Goal: Information Seeking & Learning: Learn about a topic

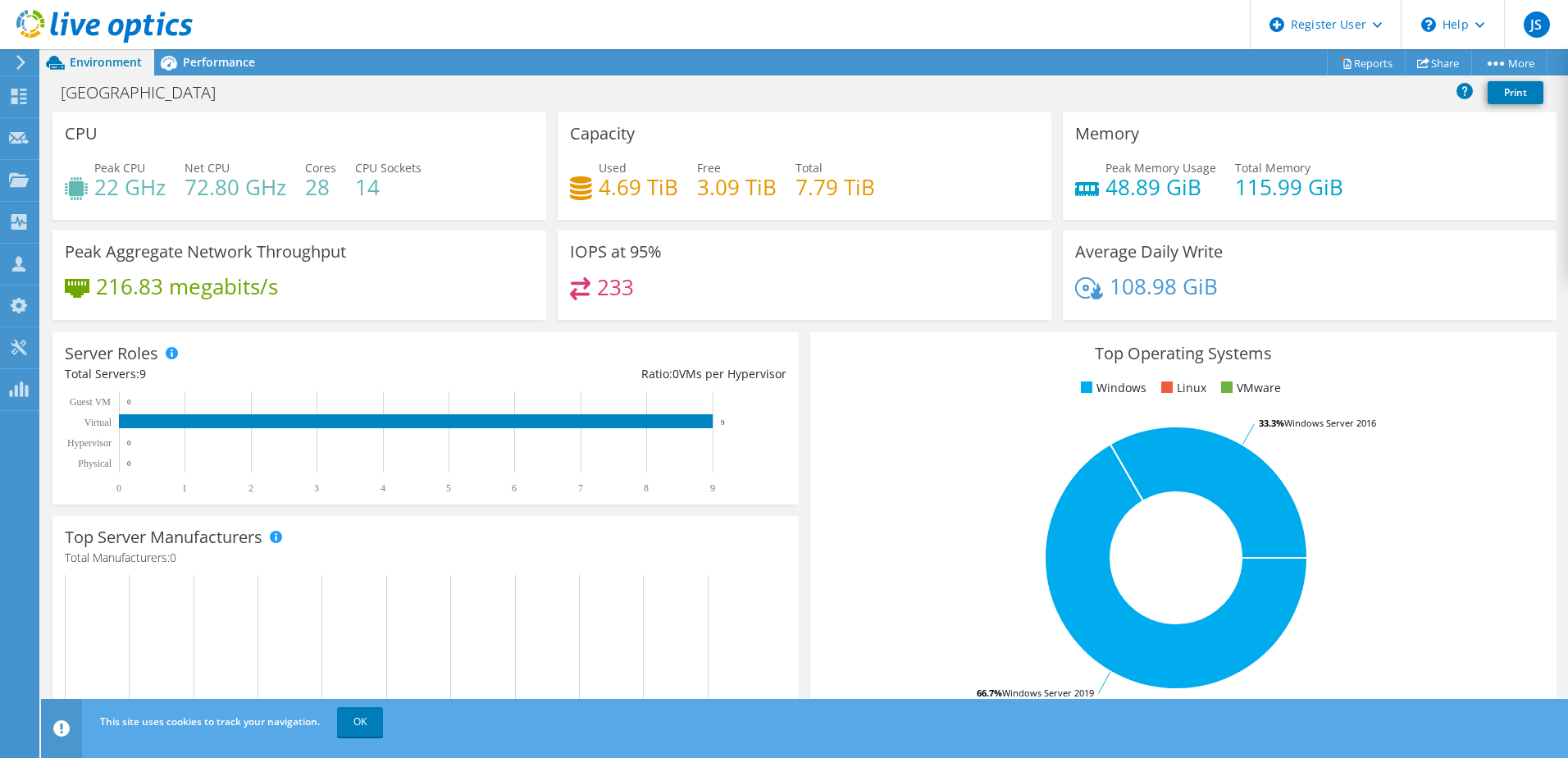
scroll to position [229, 0]
click at [875, 367] on div "Top Operating Systems Windows Linux VMware 66.7% Windows Server 2019 33.3% Wind…" at bounding box center [1183, 529] width 746 height 393
click at [215, 59] on span "Performance" at bounding box center [219, 62] width 72 height 16
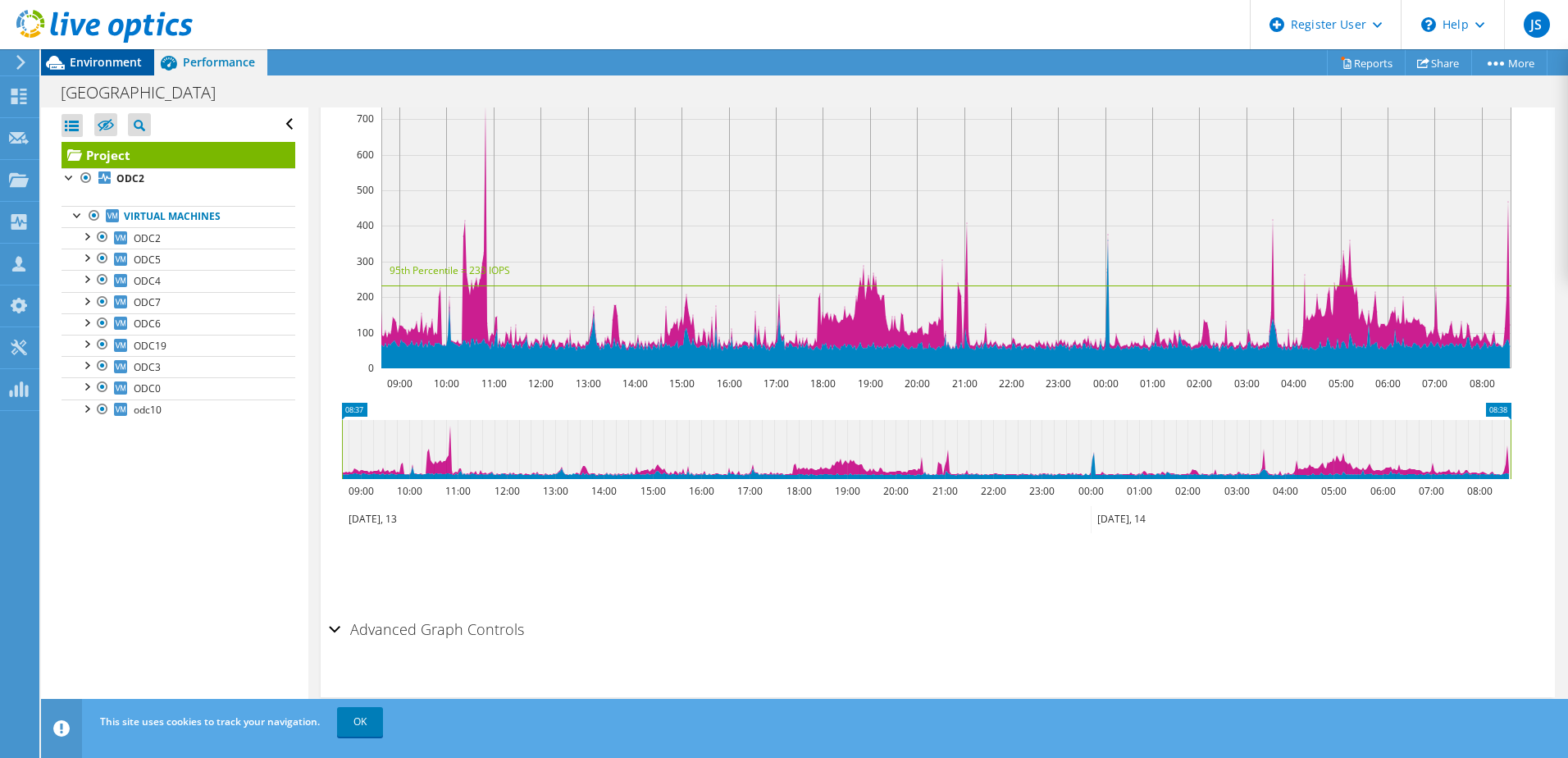
click at [133, 58] on span "Environment" at bounding box center [106, 62] width 72 height 16
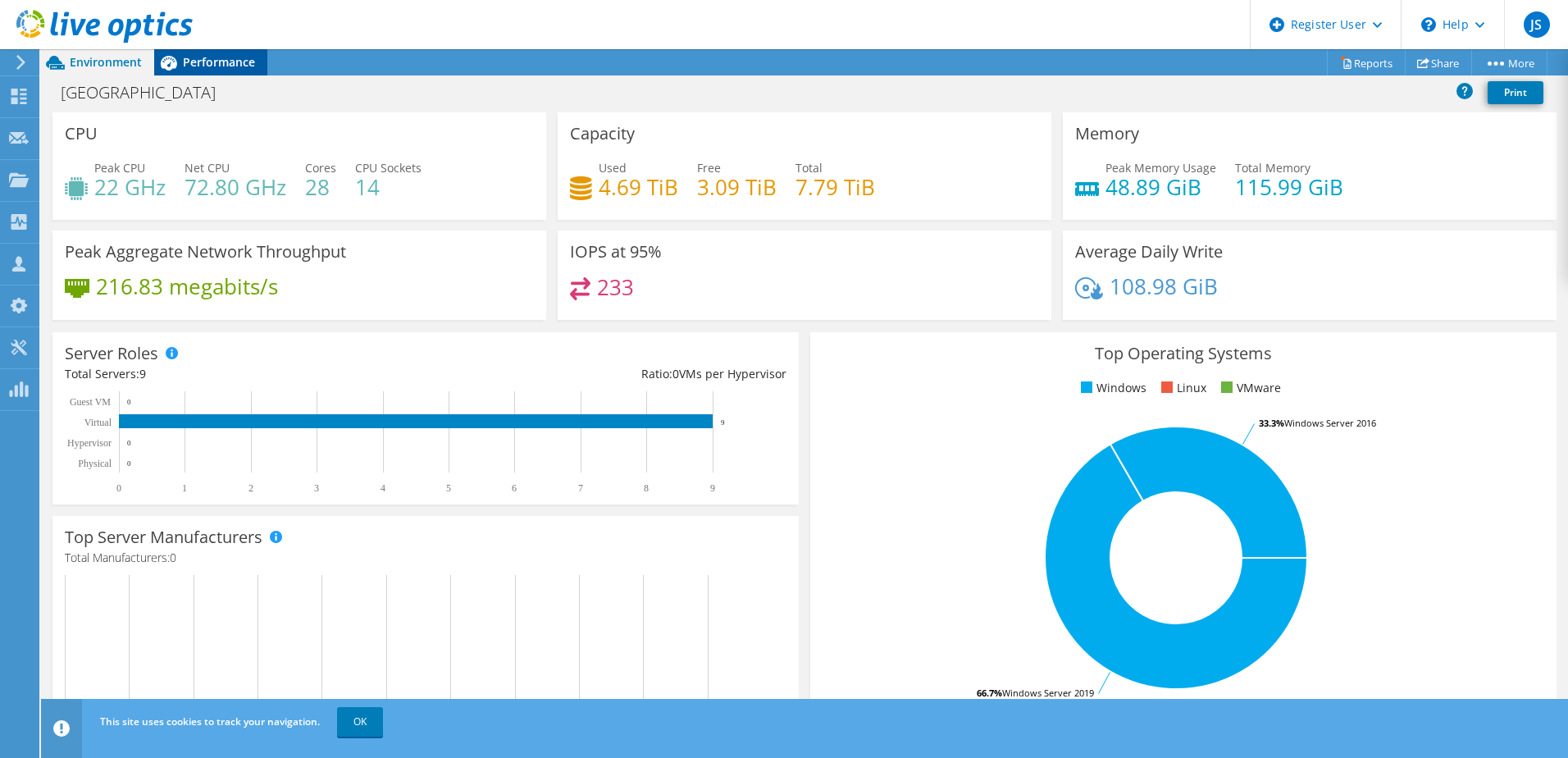
click at [226, 70] on div "Performance" at bounding box center [211, 63] width 113 height 26
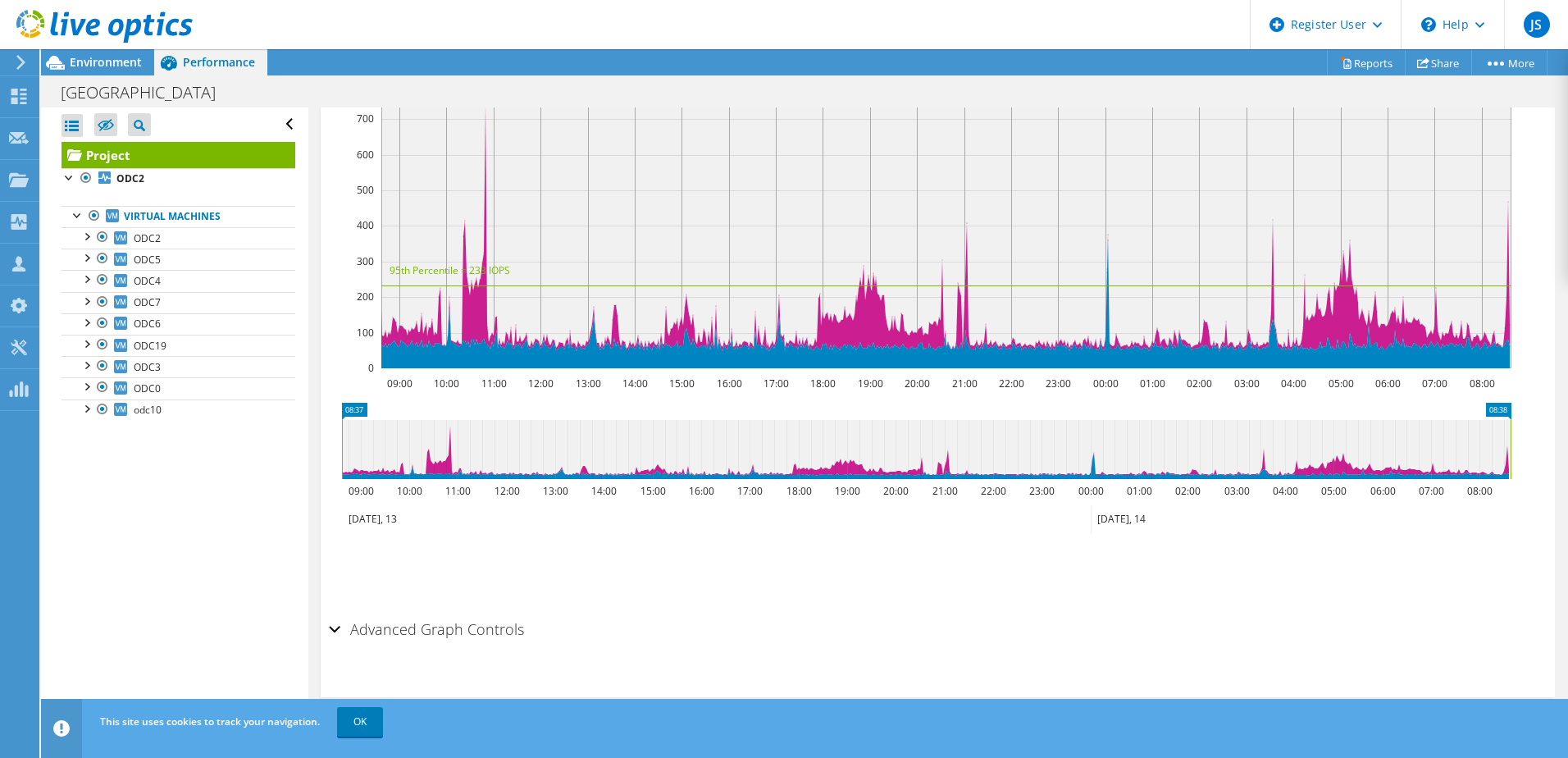
click at [226, 70] on div "Performance" at bounding box center [211, 63] width 113 height 26
click at [113, 62] on span "Environment" at bounding box center [106, 62] width 72 height 16
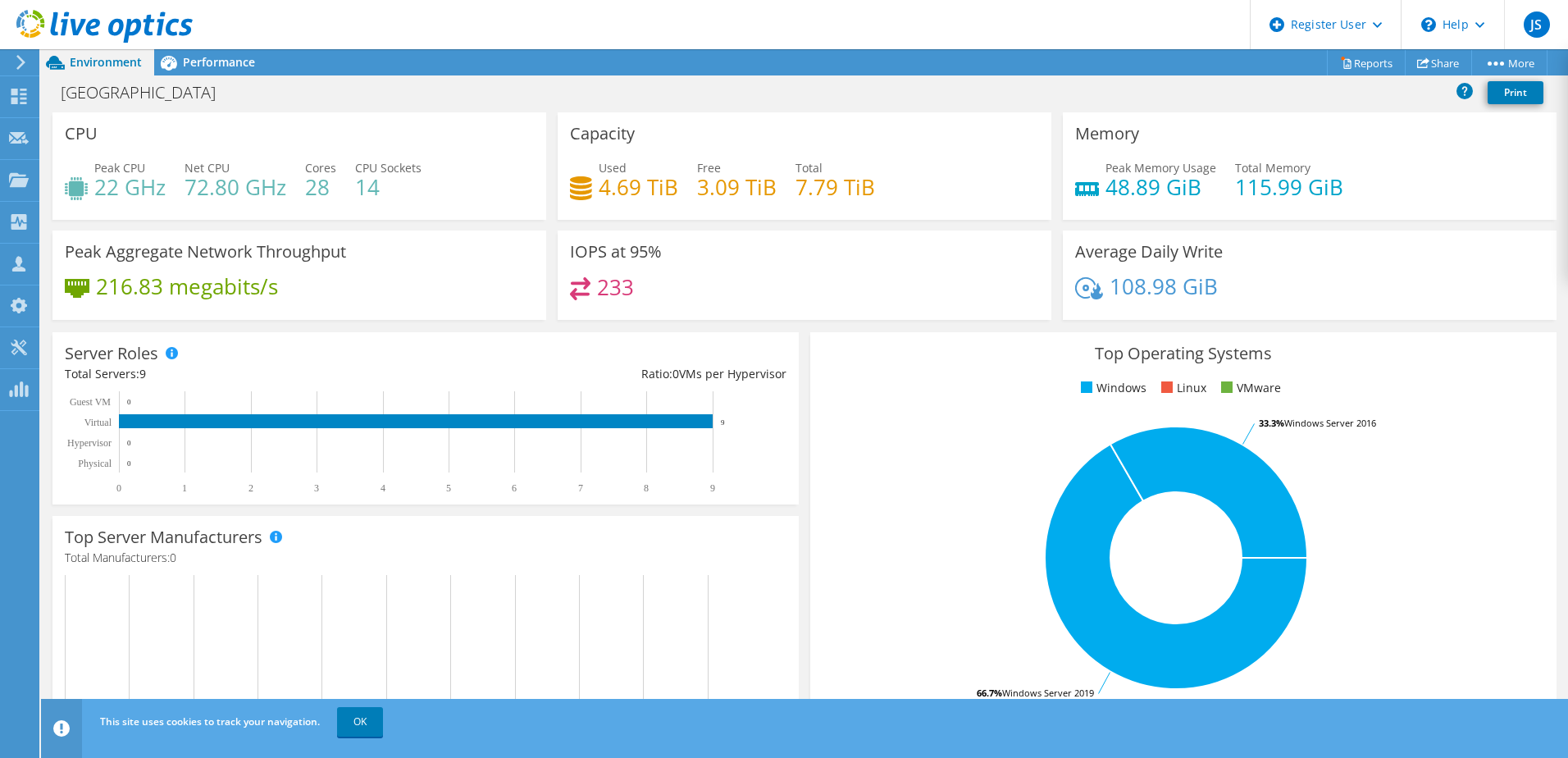
click at [21, 65] on use at bounding box center [21, 62] width 9 height 15
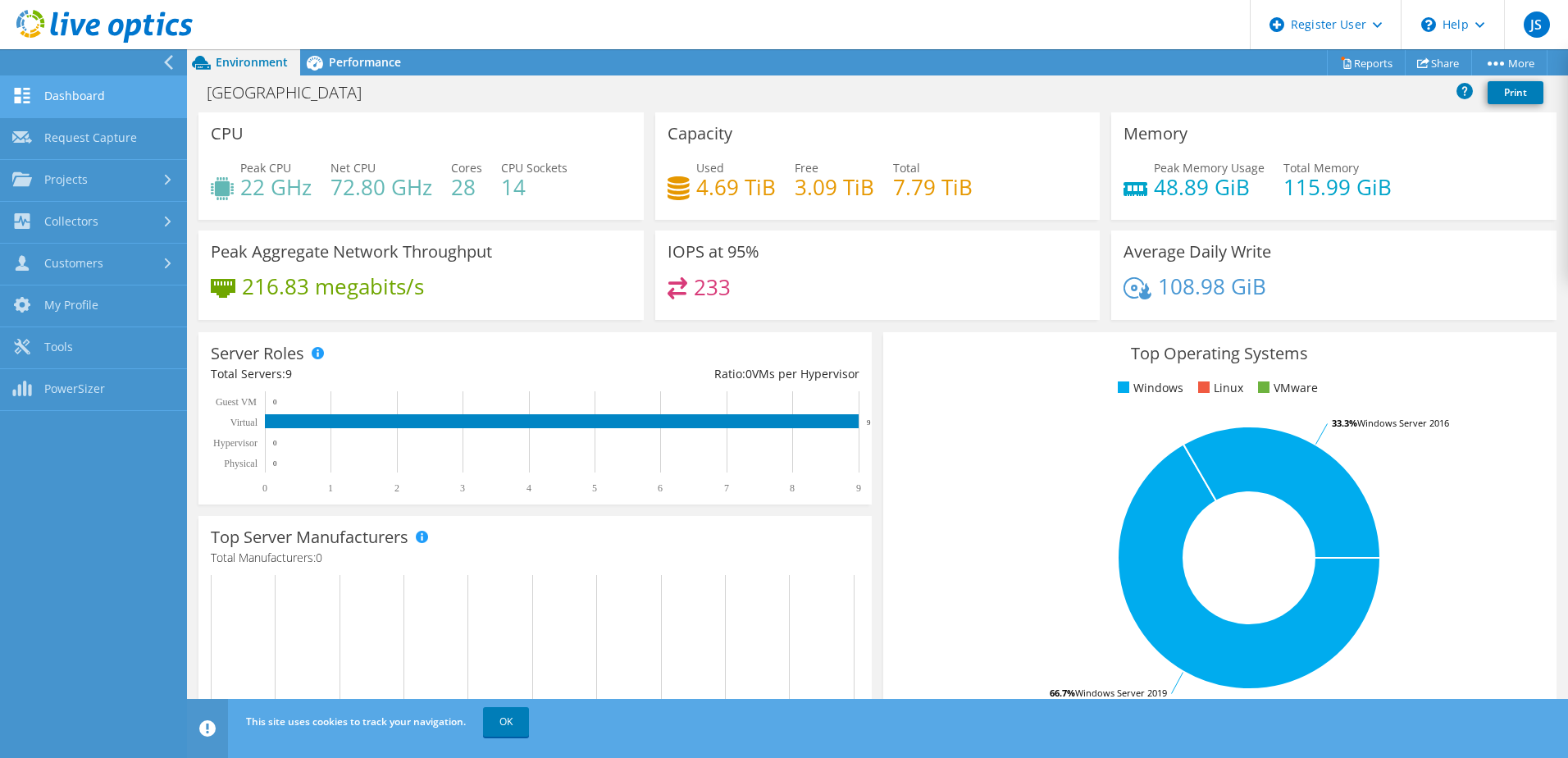
click at [48, 102] on link "Dashboard" at bounding box center [93, 97] width 187 height 41
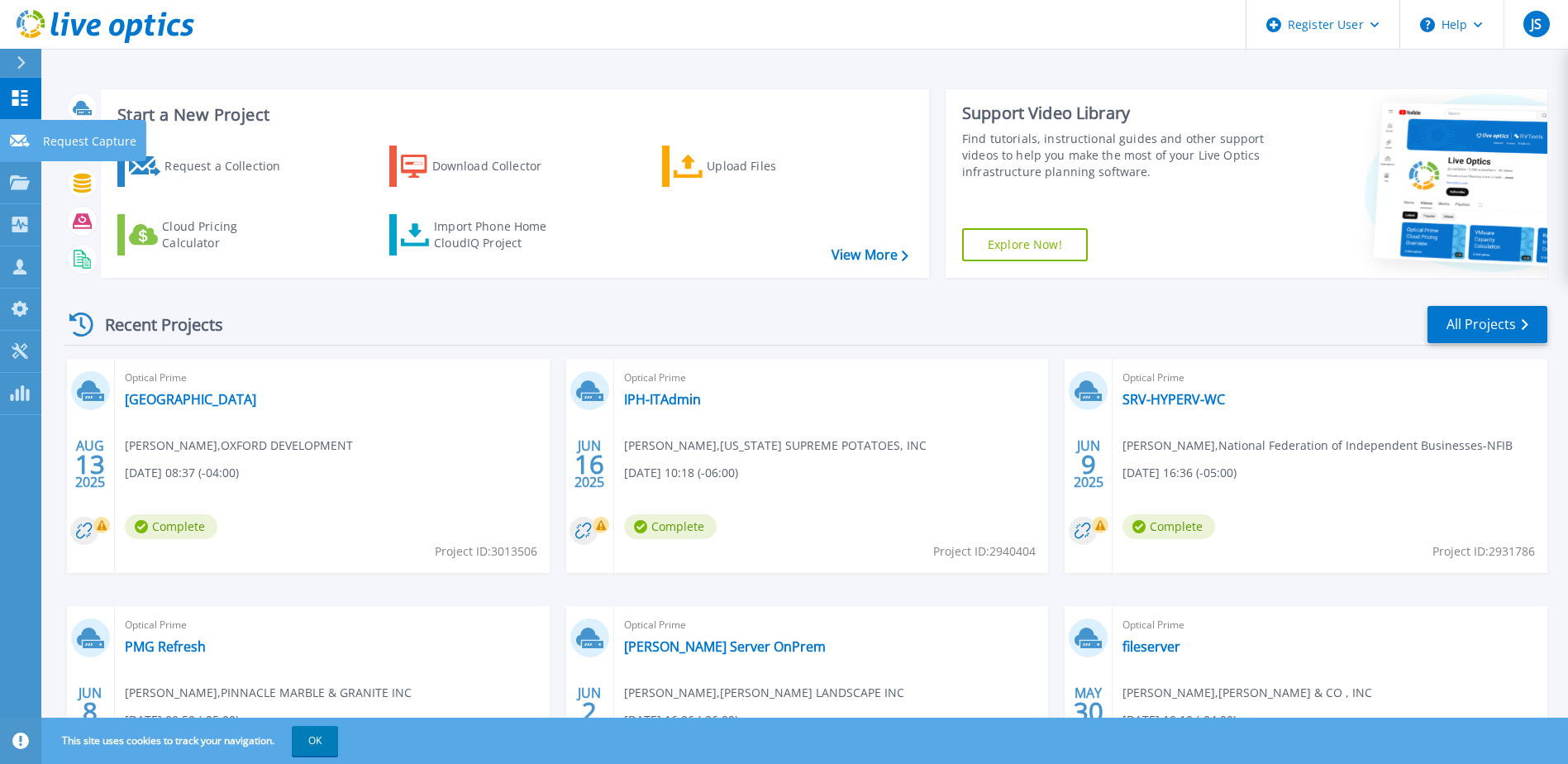
click at [22, 145] on icon at bounding box center [20, 141] width 20 height 12
click at [29, 108] on link "Dashboard Dashboard" at bounding box center [20, 99] width 42 height 42
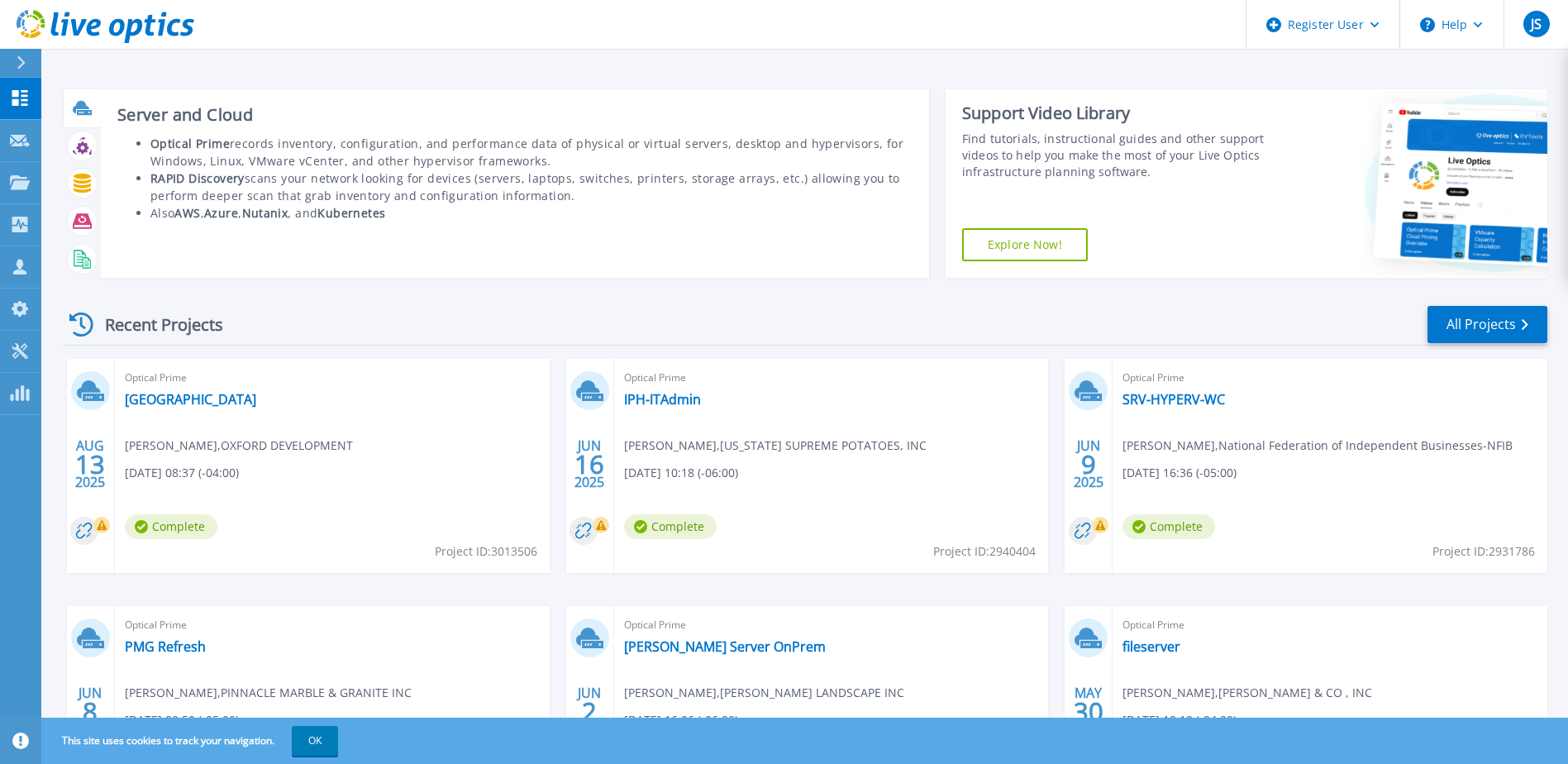
click at [81, 110] on icon at bounding box center [82, 107] width 19 height 19
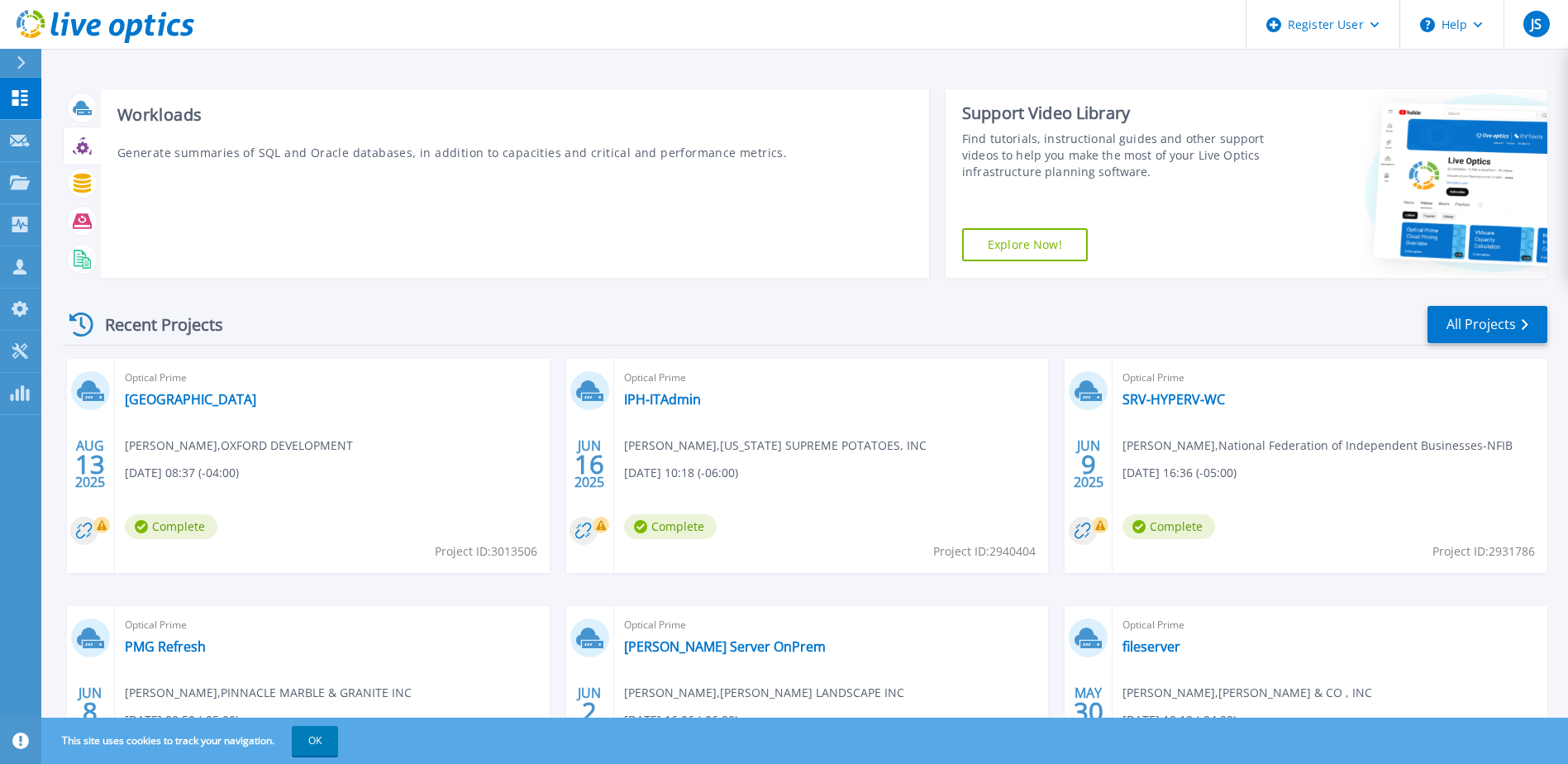
click at [66, 145] on div at bounding box center [83, 146] width 37 height 38
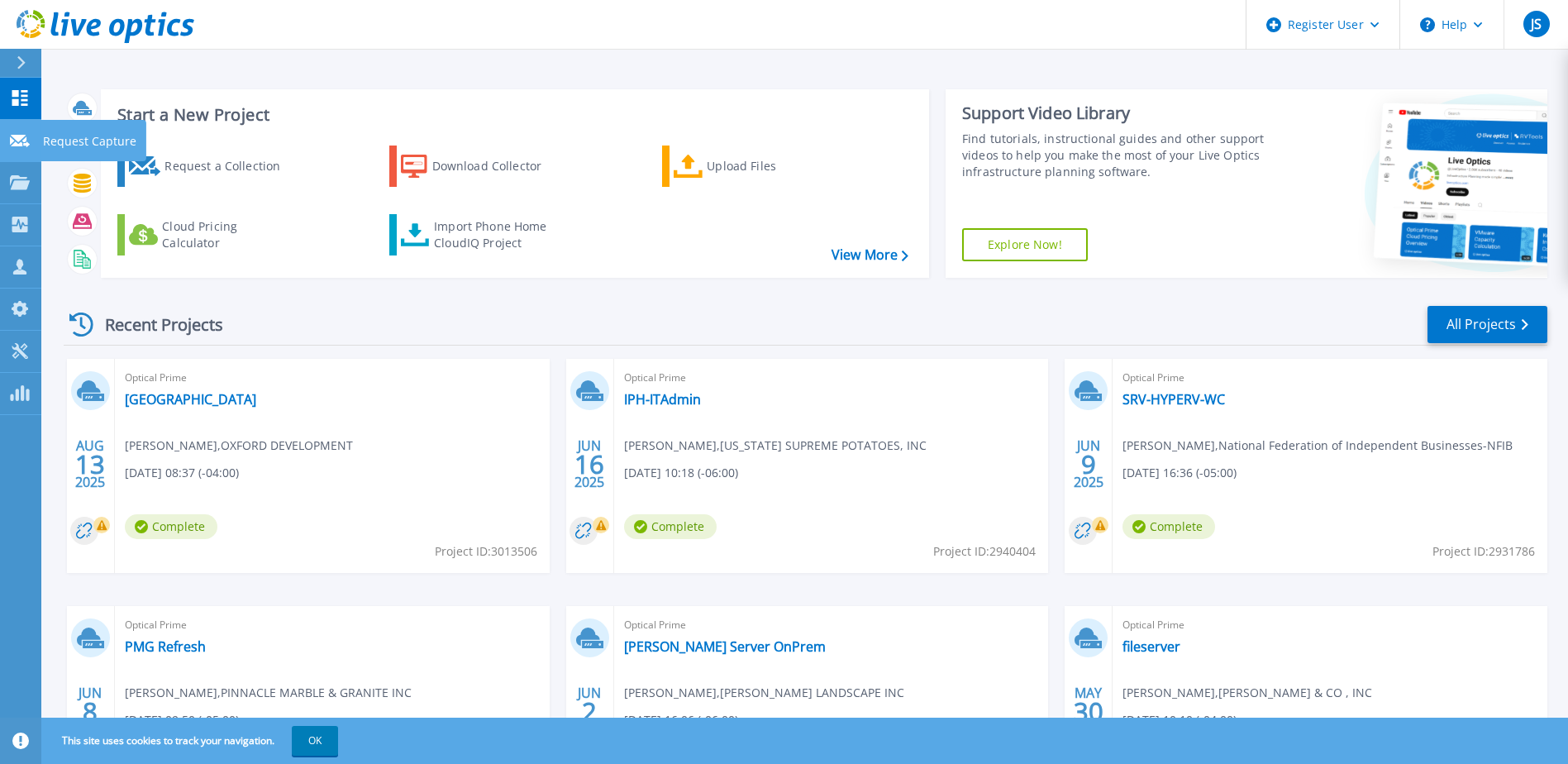
click at [21, 143] on icon at bounding box center [20, 141] width 20 height 12
click at [20, 187] on icon at bounding box center [20, 182] width 20 height 14
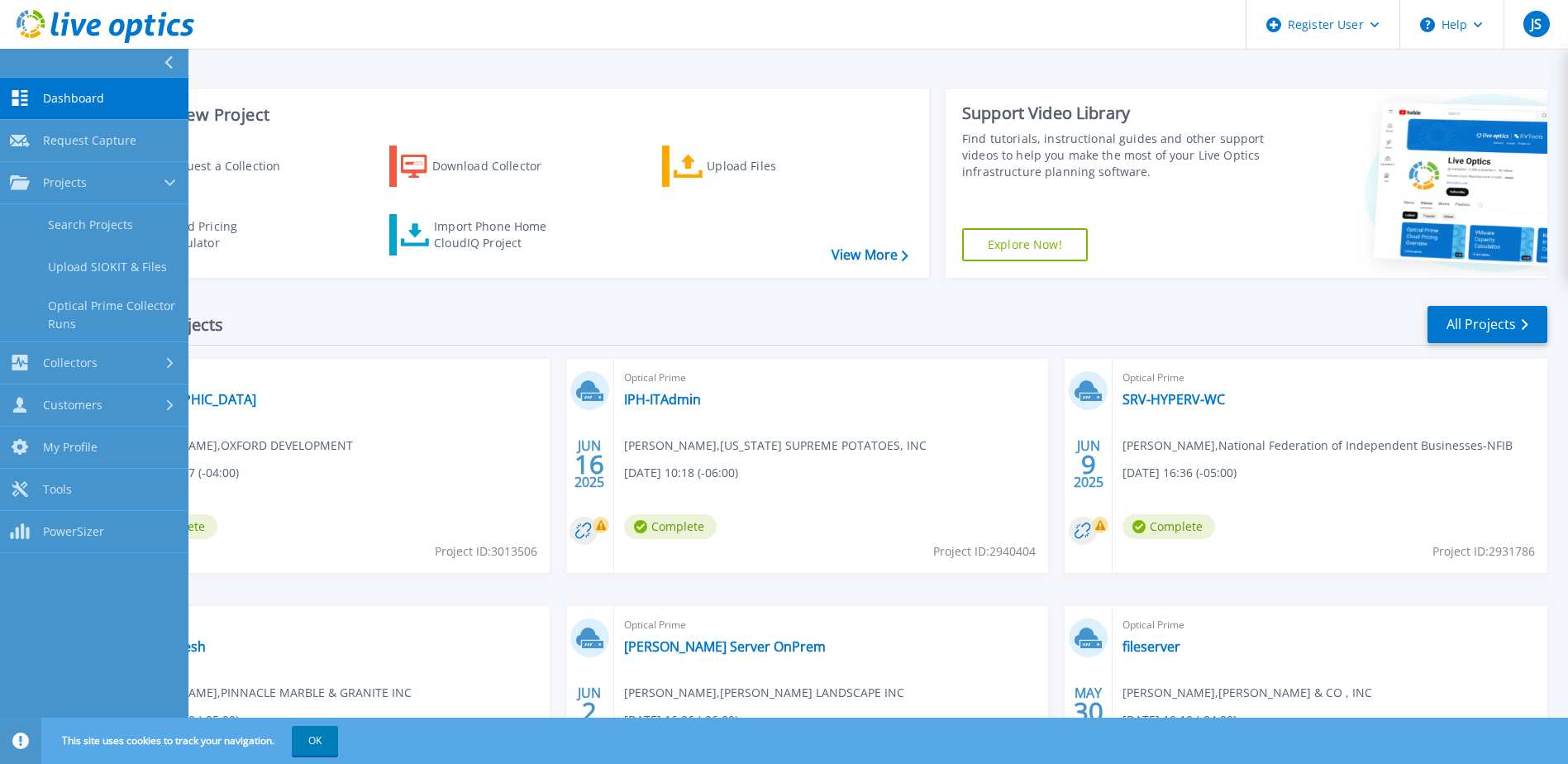
click at [793, 330] on div "Recent Projects All Projects" at bounding box center [805, 325] width 1484 height 42
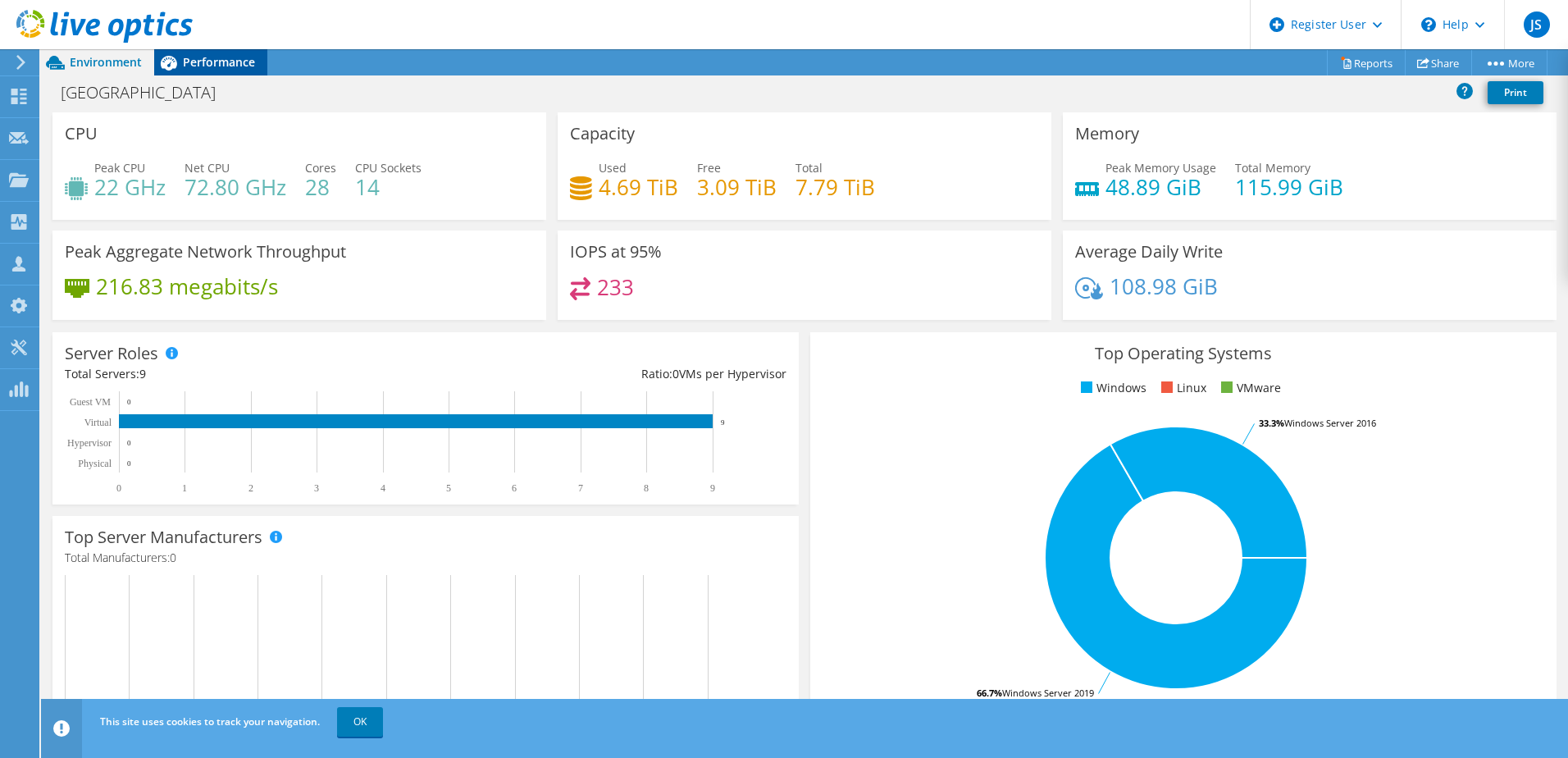
click at [248, 62] on span "Performance" at bounding box center [219, 62] width 72 height 16
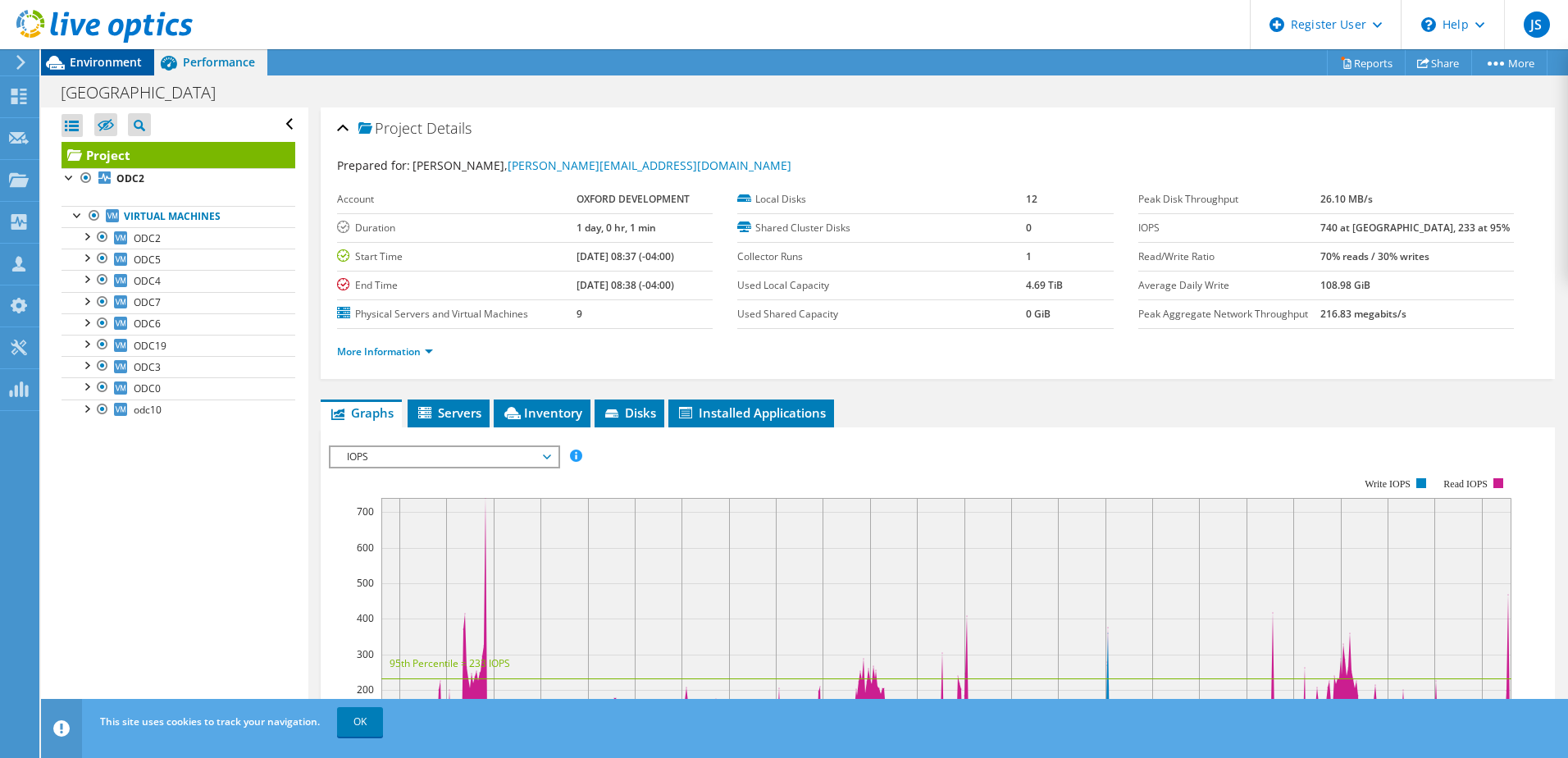
click at [129, 69] on span "Environment" at bounding box center [106, 62] width 72 height 16
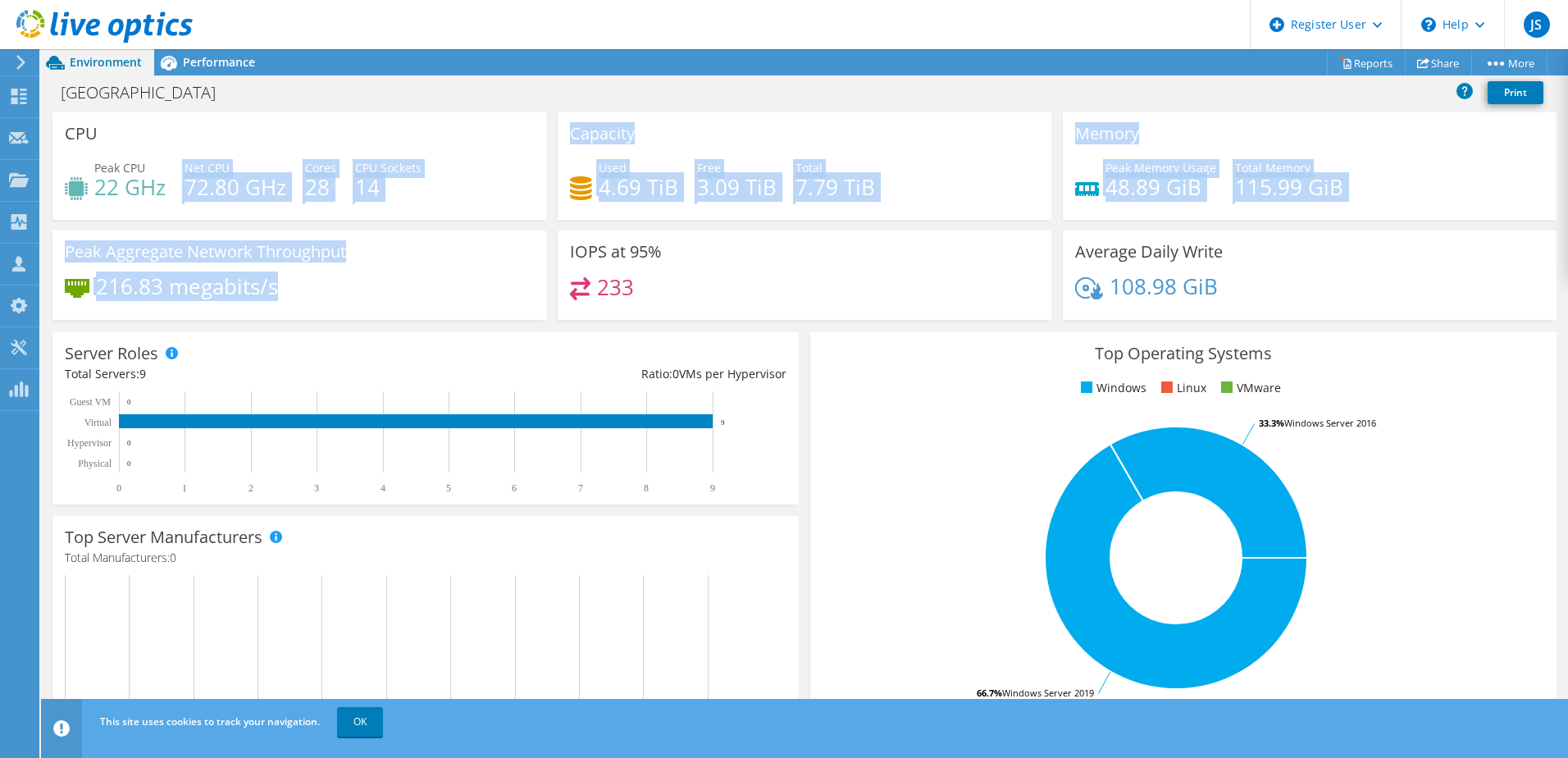
drag, startPoint x: 350, startPoint y: 303, endPoint x: 179, endPoint y: 176, distance: 213.0
click at [179, 176] on div "CPU Peak CPU 22 GHz Net CPU 72.80 GHz Cores 28 CPU Sockets 14 Capacity Used 4.6…" at bounding box center [804, 222] width 1516 height 219
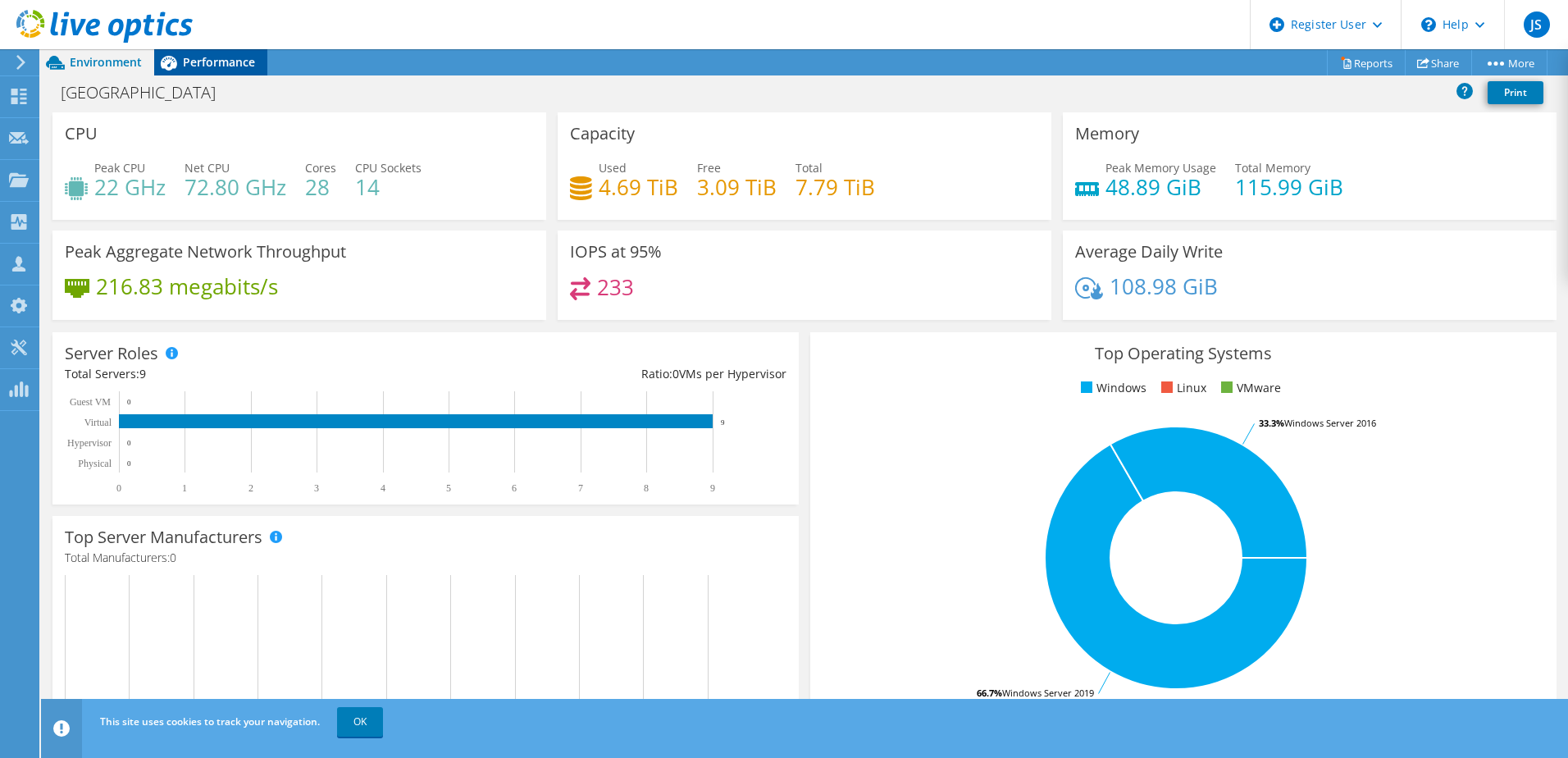
click at [212, 61] on span "Performance" at bounding box center [219, 62] width 72 height 16
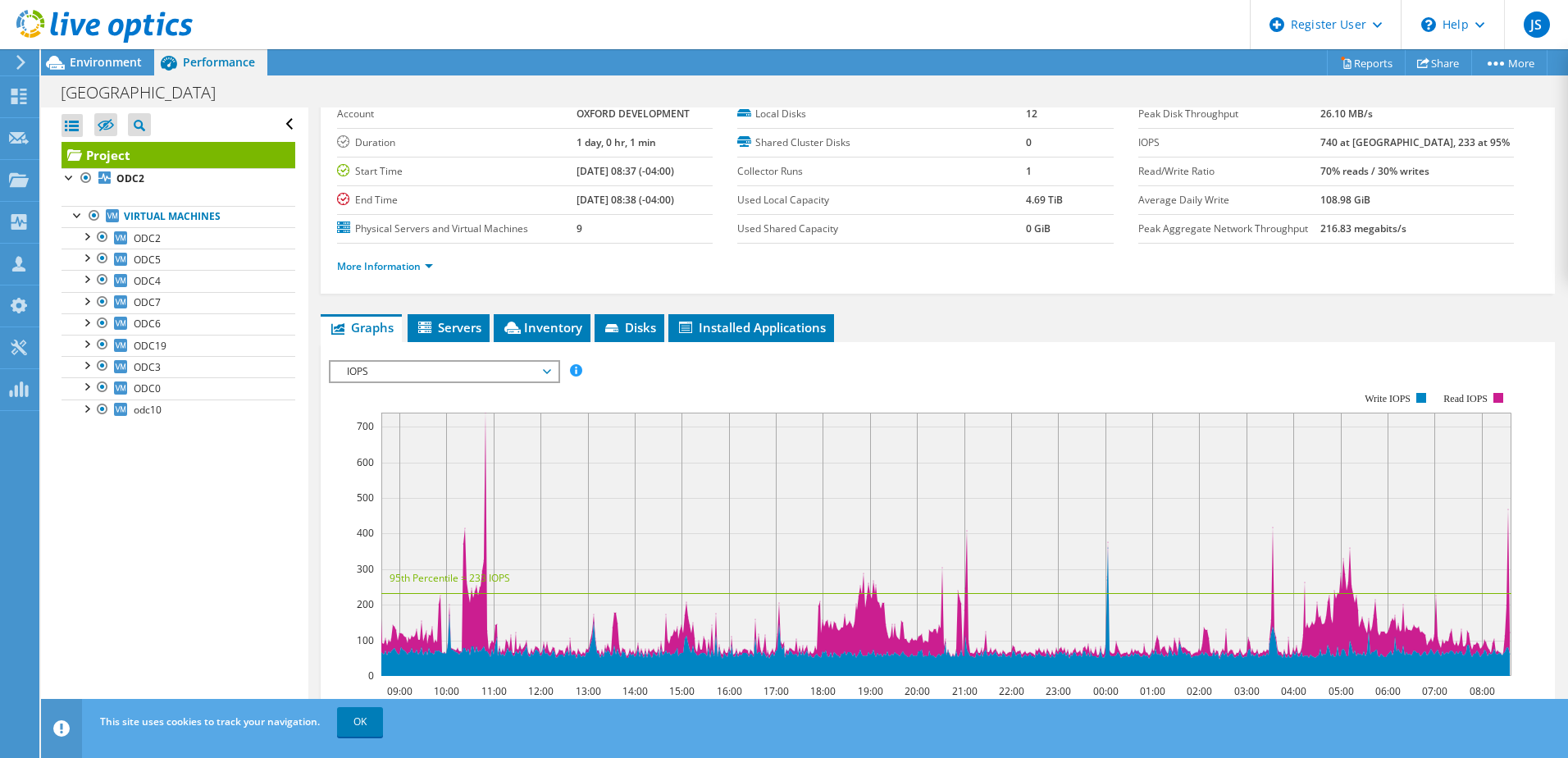
scroll to position [82, 0]
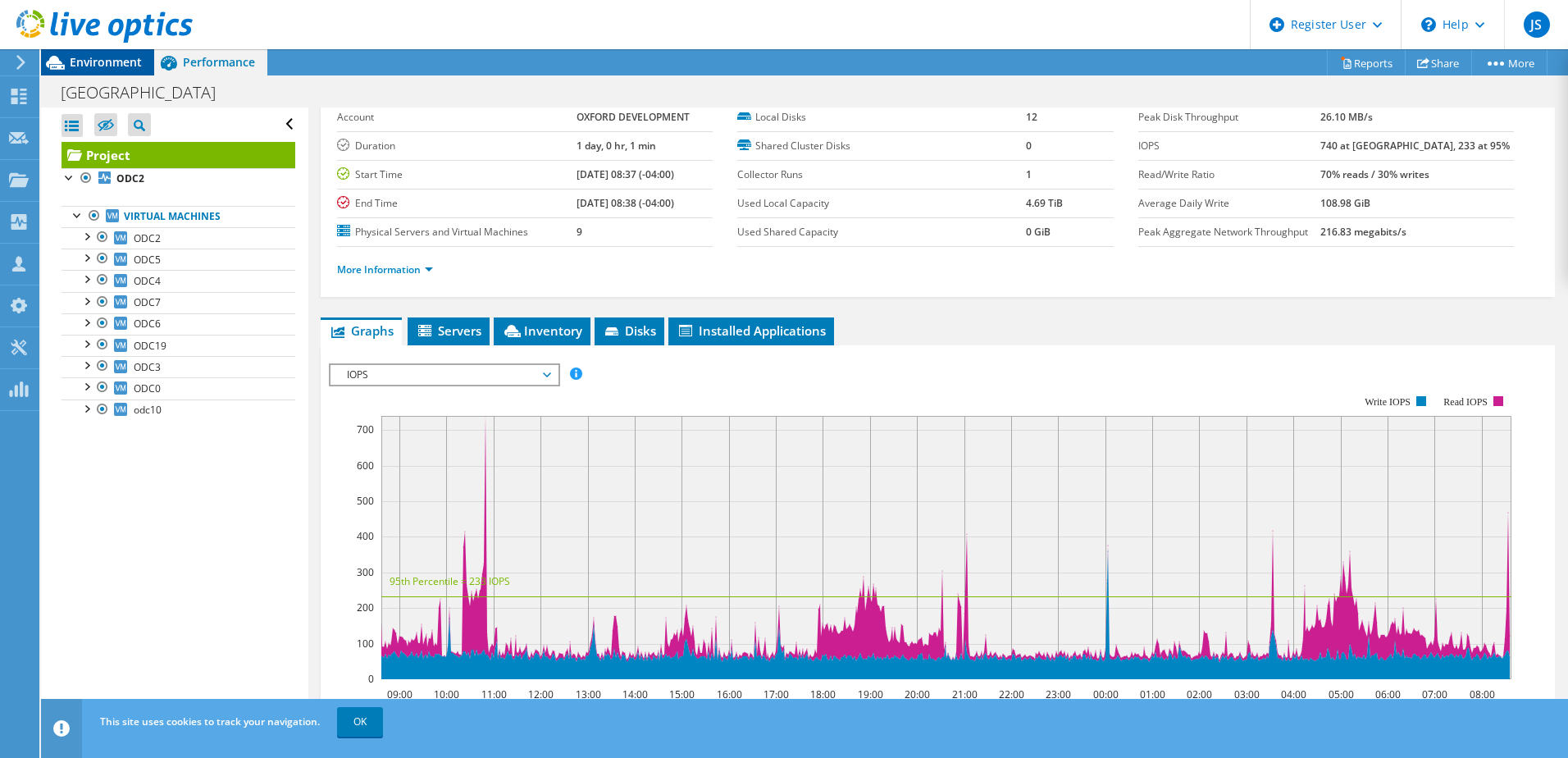
click at [110, 72] on div "Environment" at bounding box center [98, 63] width 113 height 26
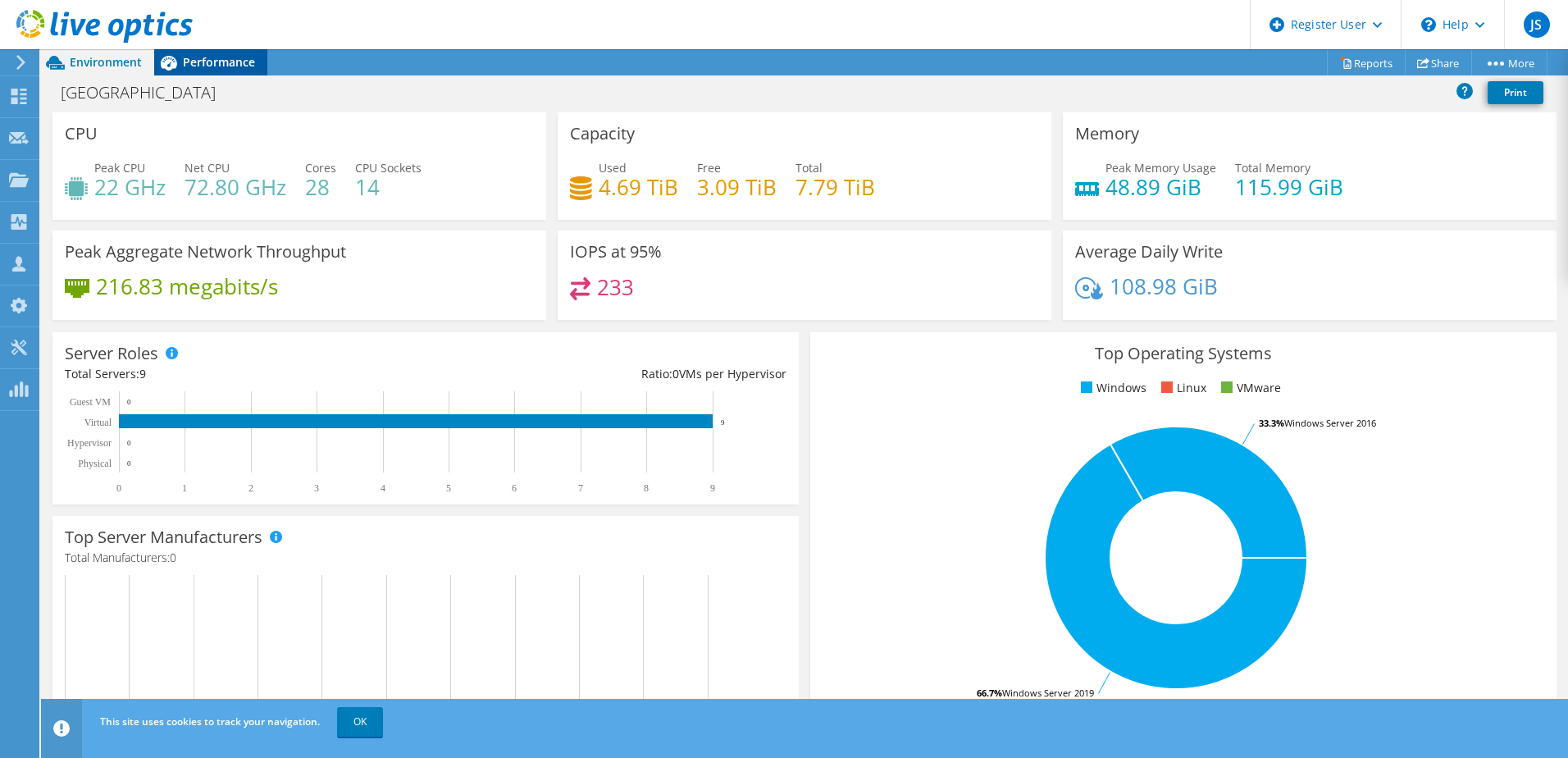
click at [208, 66] on span "Performance" at bounding box center [219, 62] width 72 height 16
click at [204, 64] on span "Performance" at bounding box center [219, 62] width 72 height 16
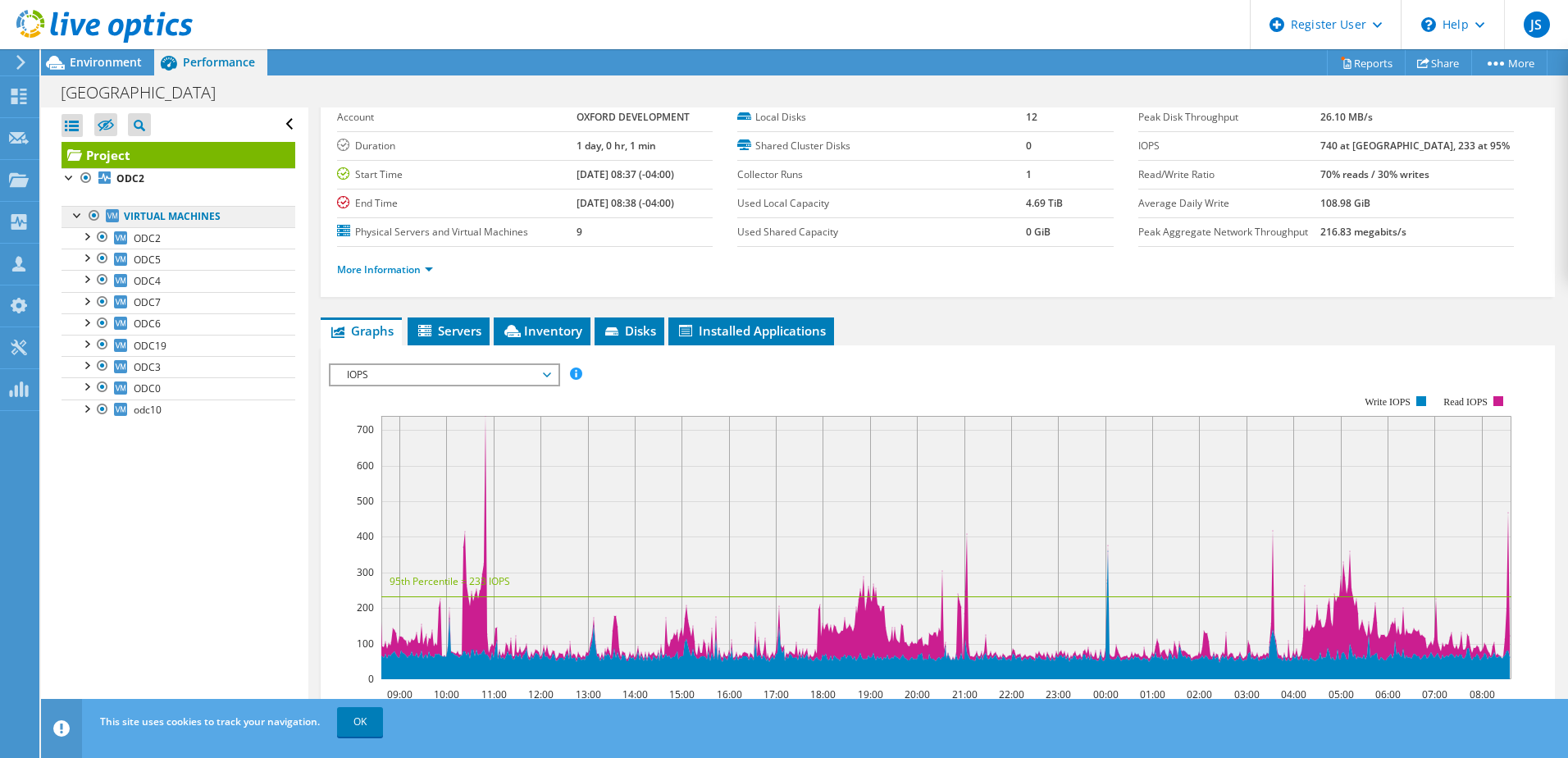
click at [203, 217] on link "Virtual Machines" at bounding box center [178, 217] width 233 height 21
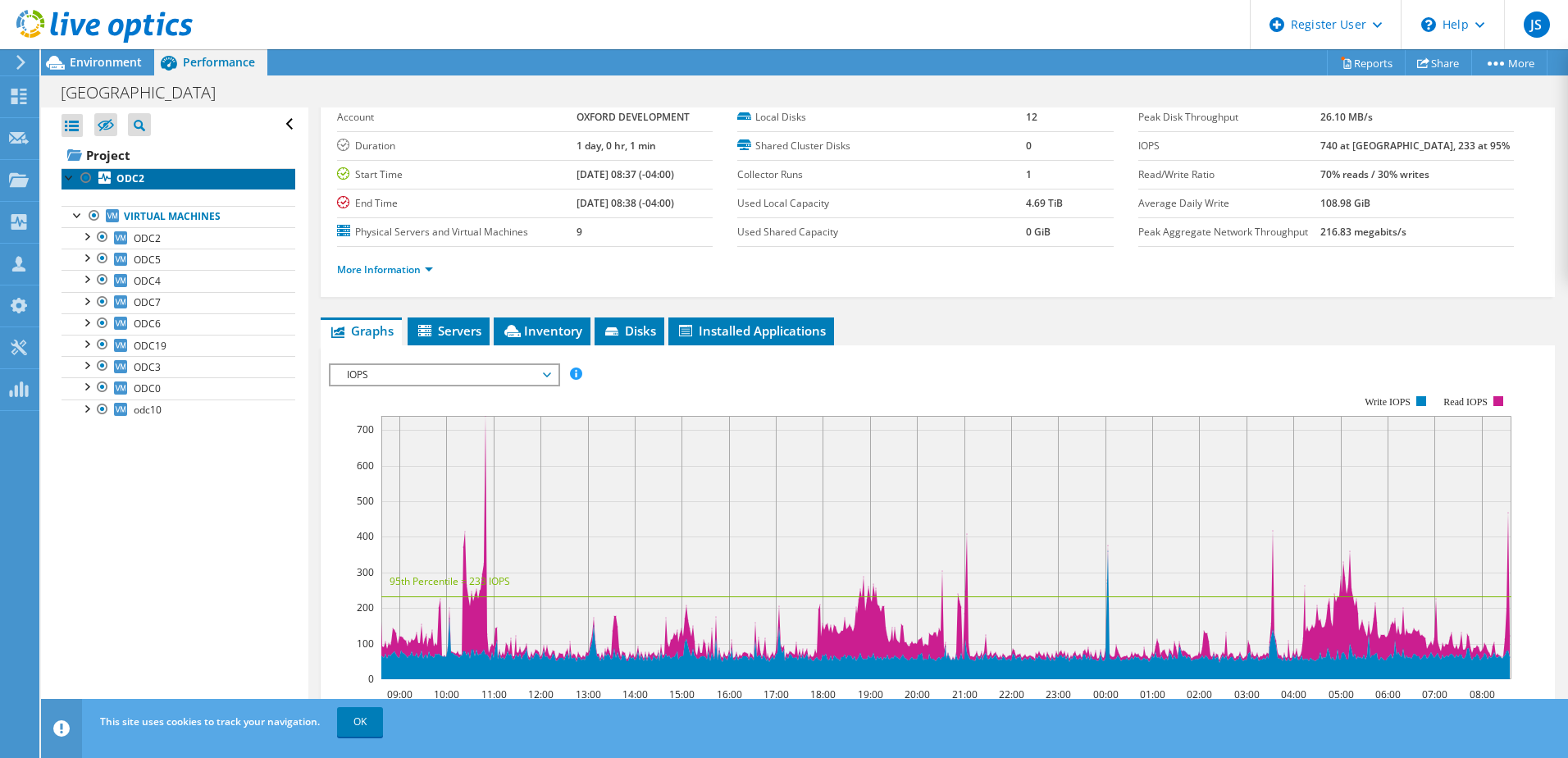
click at [142, 181] on b "ODC2" at bounding box center [130, 179] width 28 height 14
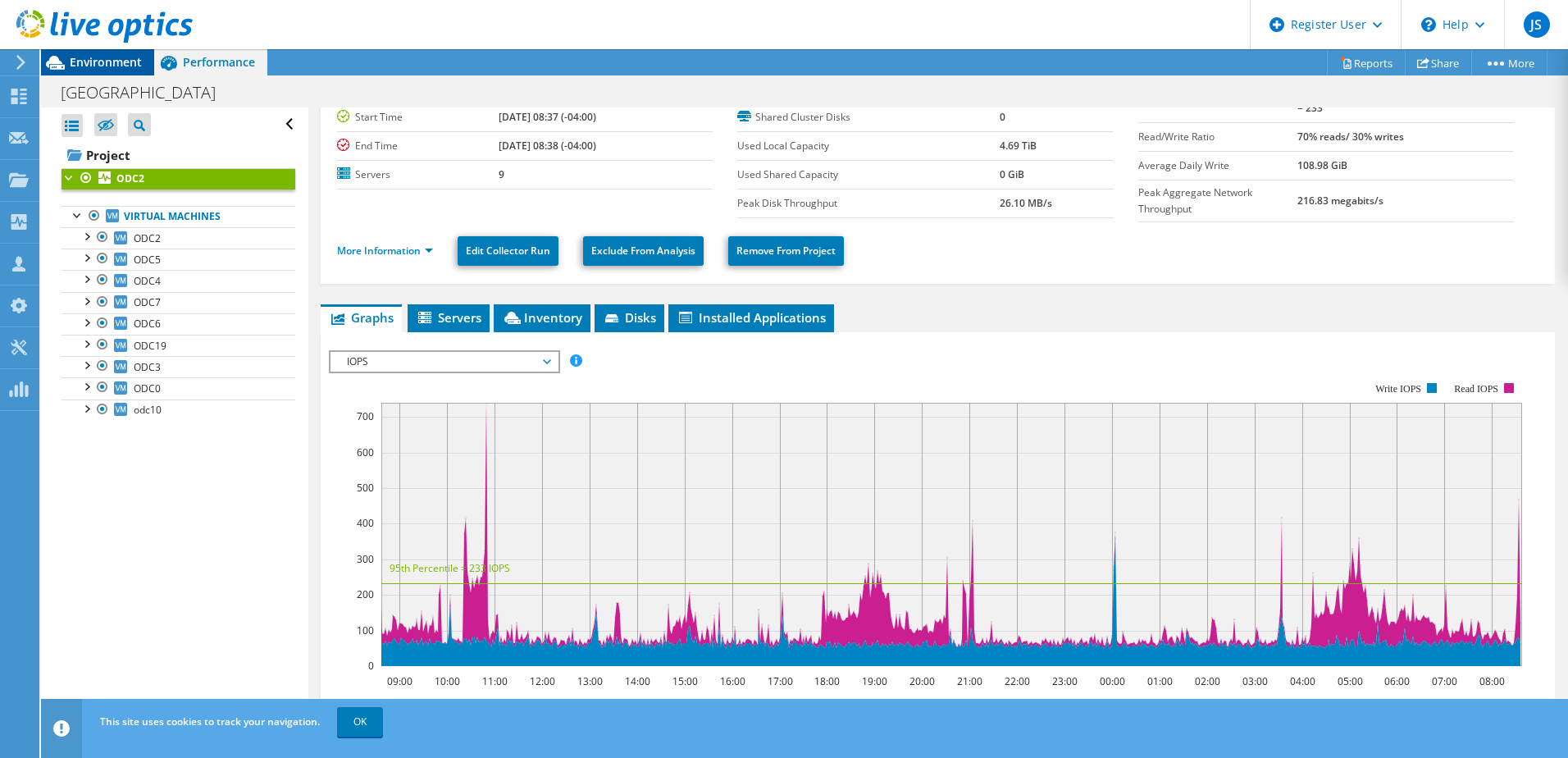
click at [122, 65] on span "Environment" at bounding box center [106, 62] width 72 height 16
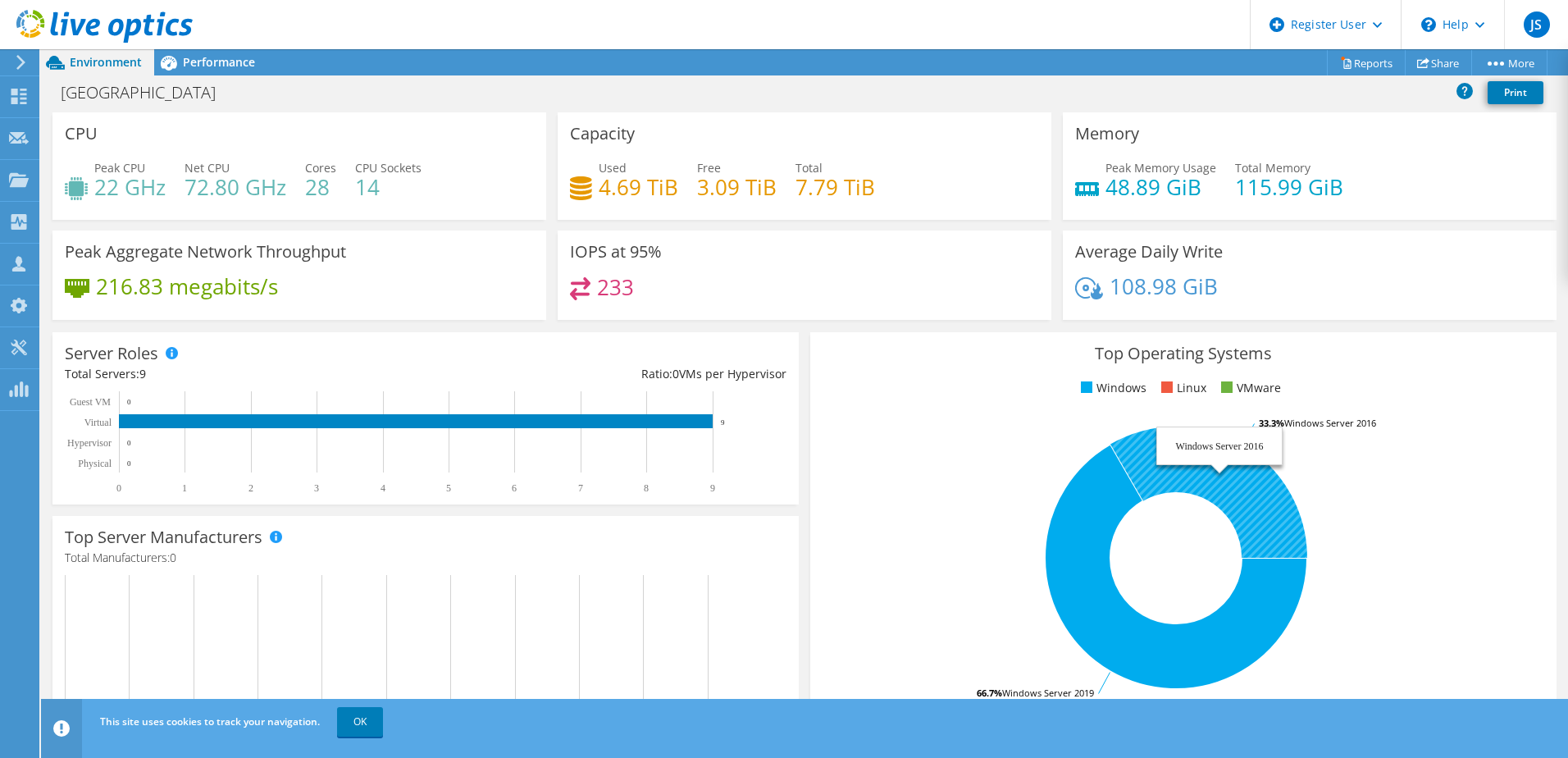
scroll to position [375, 0]
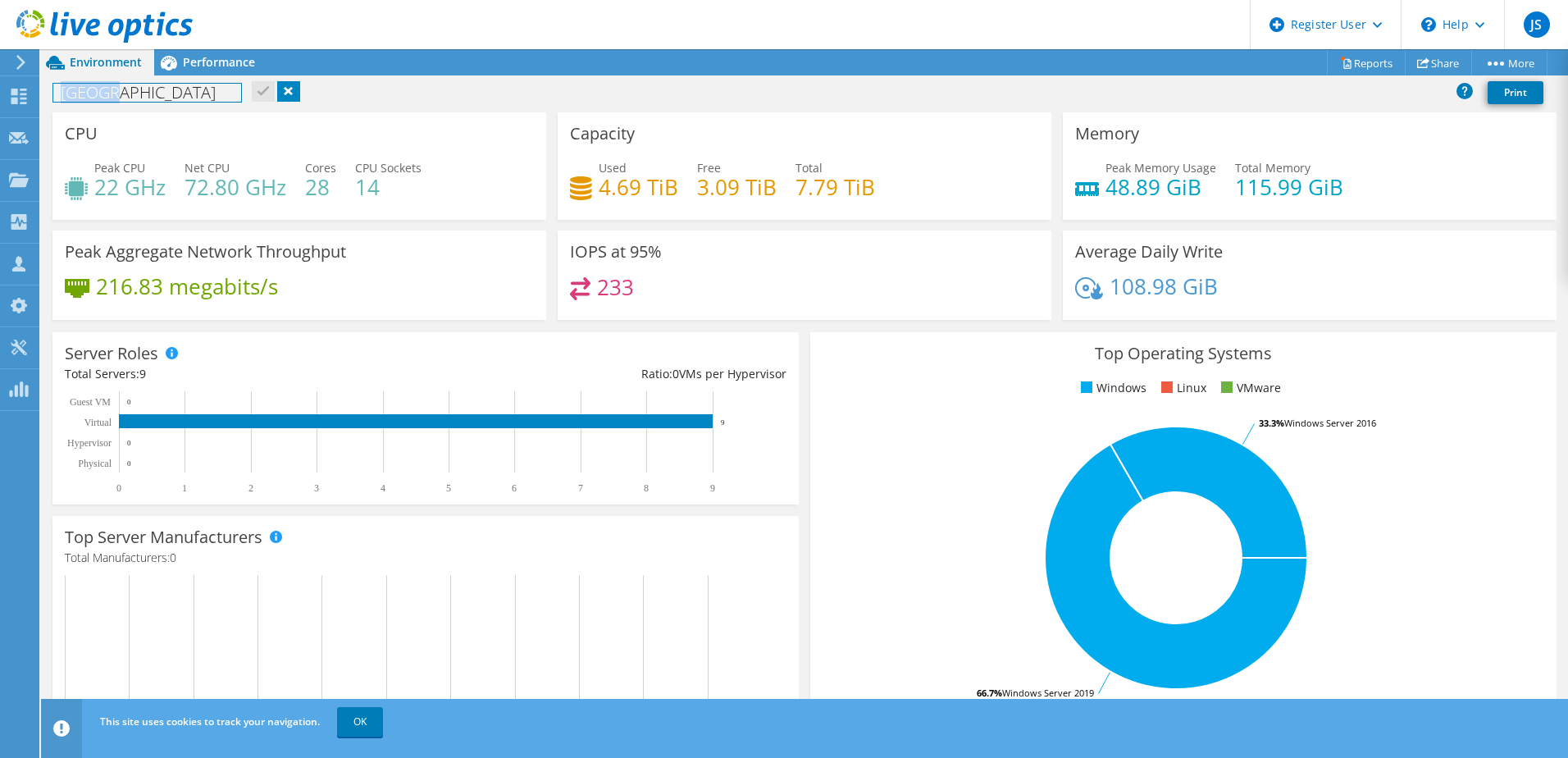
drag, startPoint x: 64, startPoint y: 94, endPoint x: 365, endPoint y: 308, distance: 369.3
click at [365, 308] on div "Project Actions Project Actions Reports Share More" at bounding box center [805, 404] width 1527 height 709
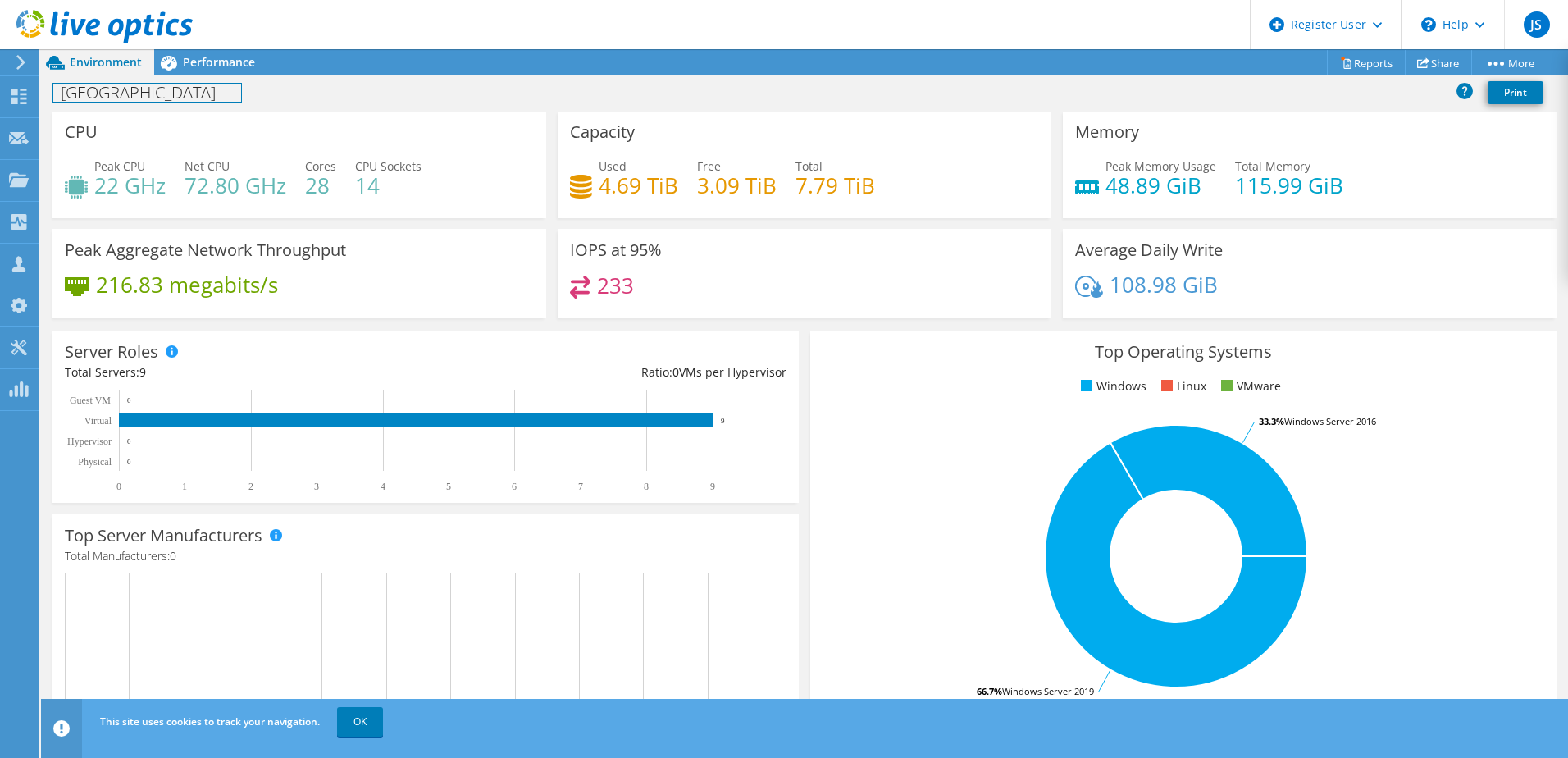
scroll to position [0, 0]
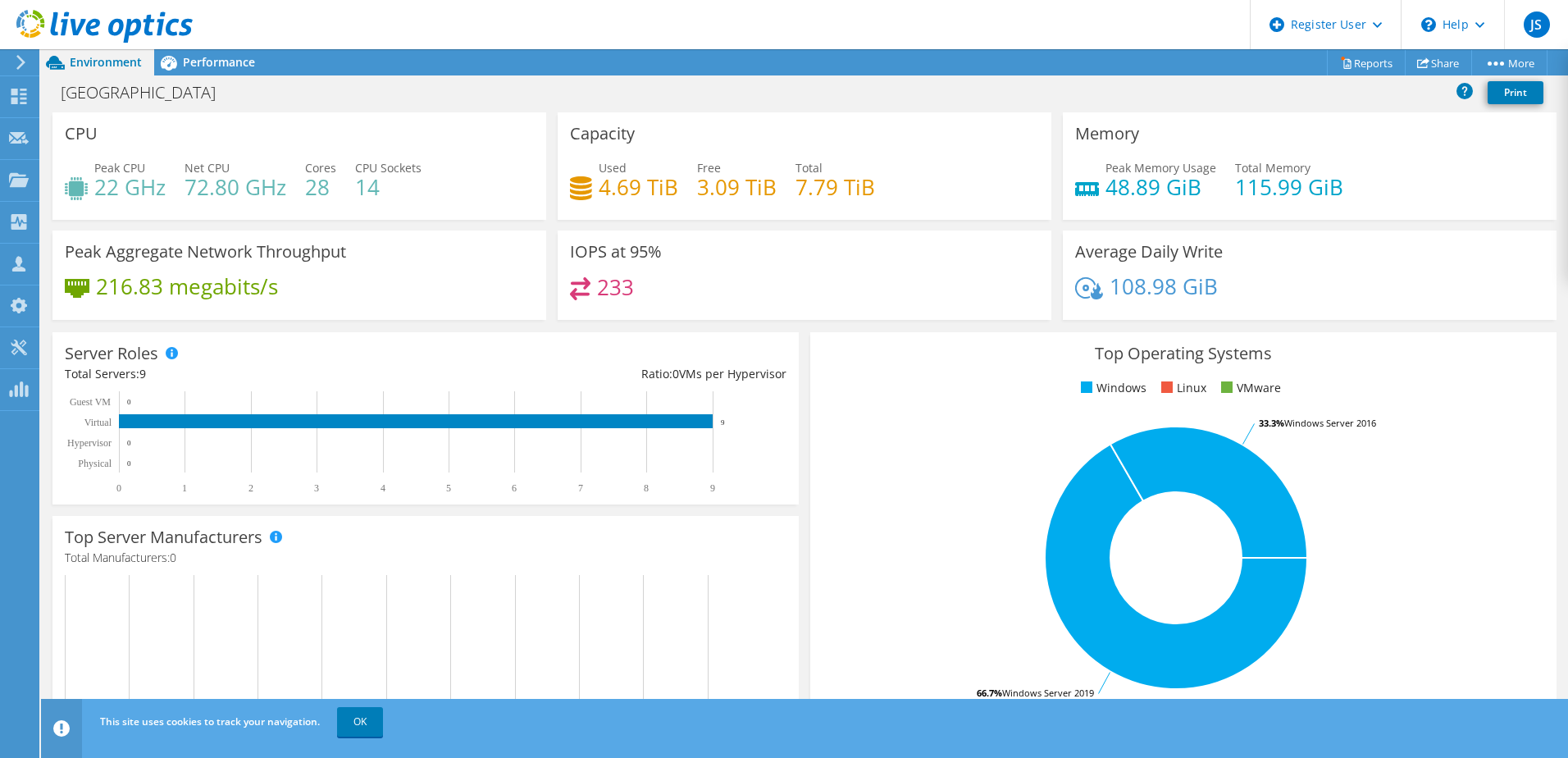
click at [406, 153] on div "CPU Peak CPU 22 GHz Net CPU 72.80 GHz Cores 28 CPU Sockets 14" at bounding box center [300, 167] width 493 height 108
click at [198, 64] on span "Performance" at bounding box center [219, 62] width 72 height 16
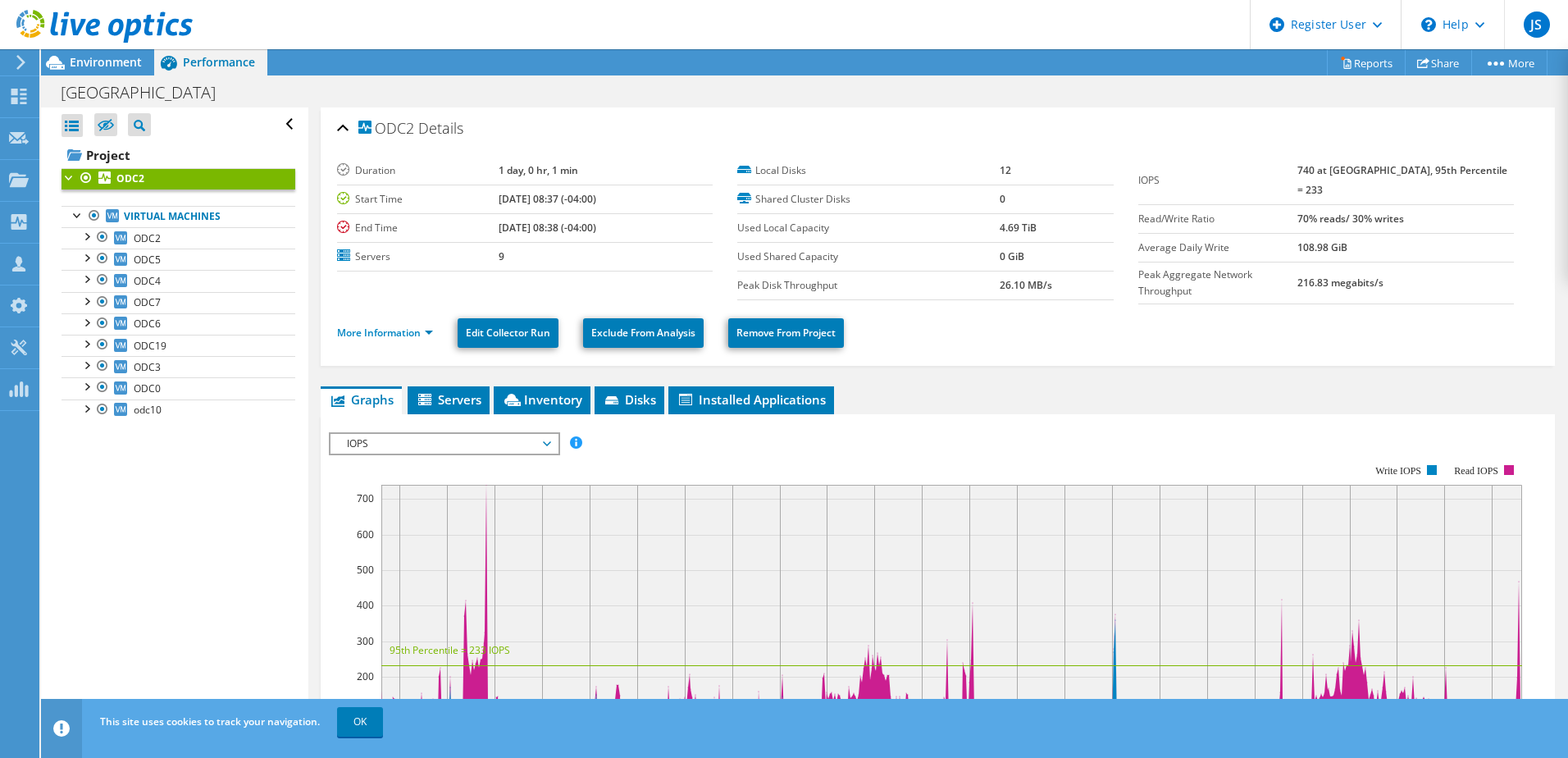
click at [350, 123] on h2 "ODC2 Details" at bounding box center [400, 128] width 126 height 33
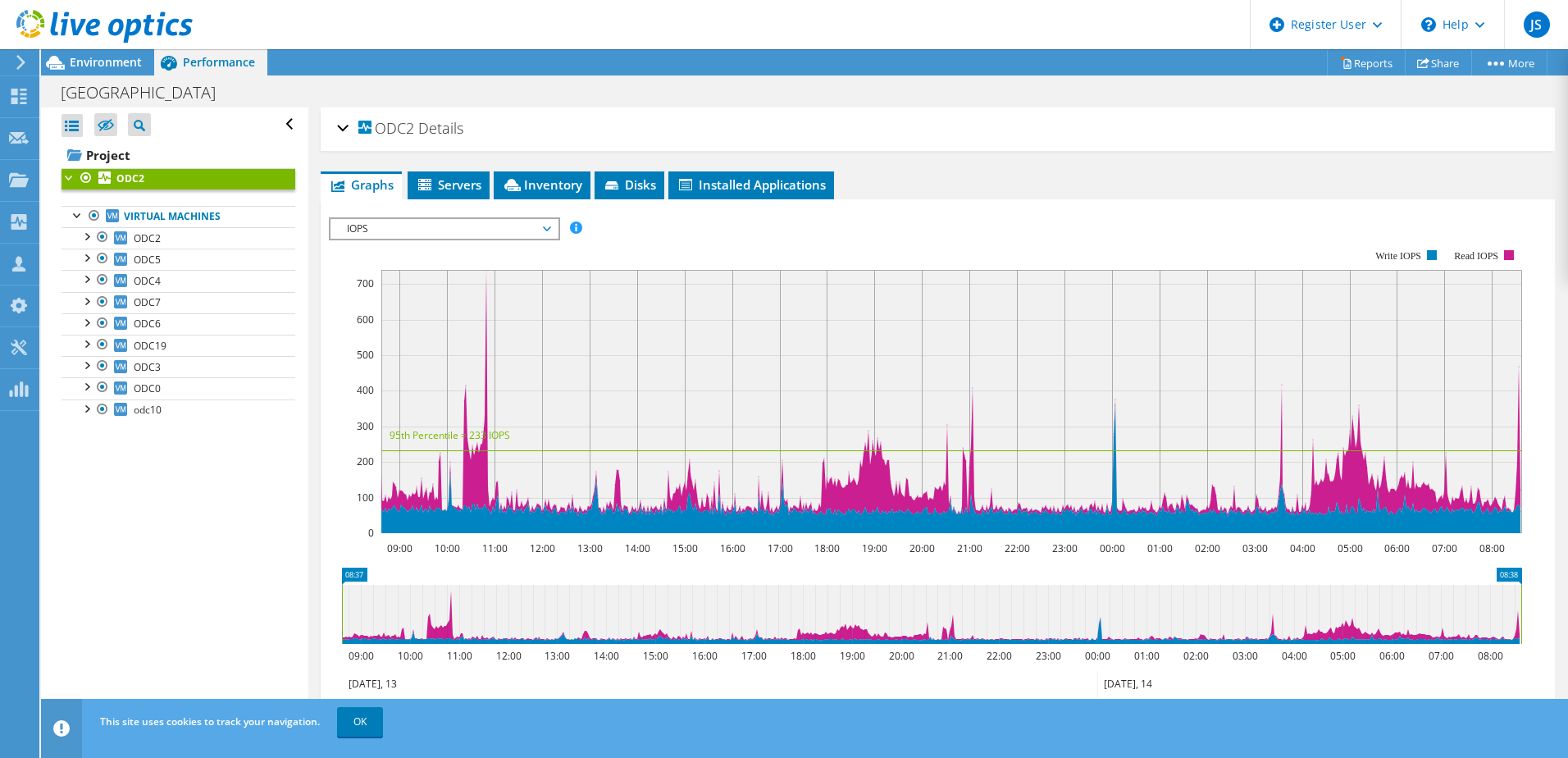
click at [345, 123] on div "ODC2 Details" at bounding box center [938, 130] width 1202 height 35
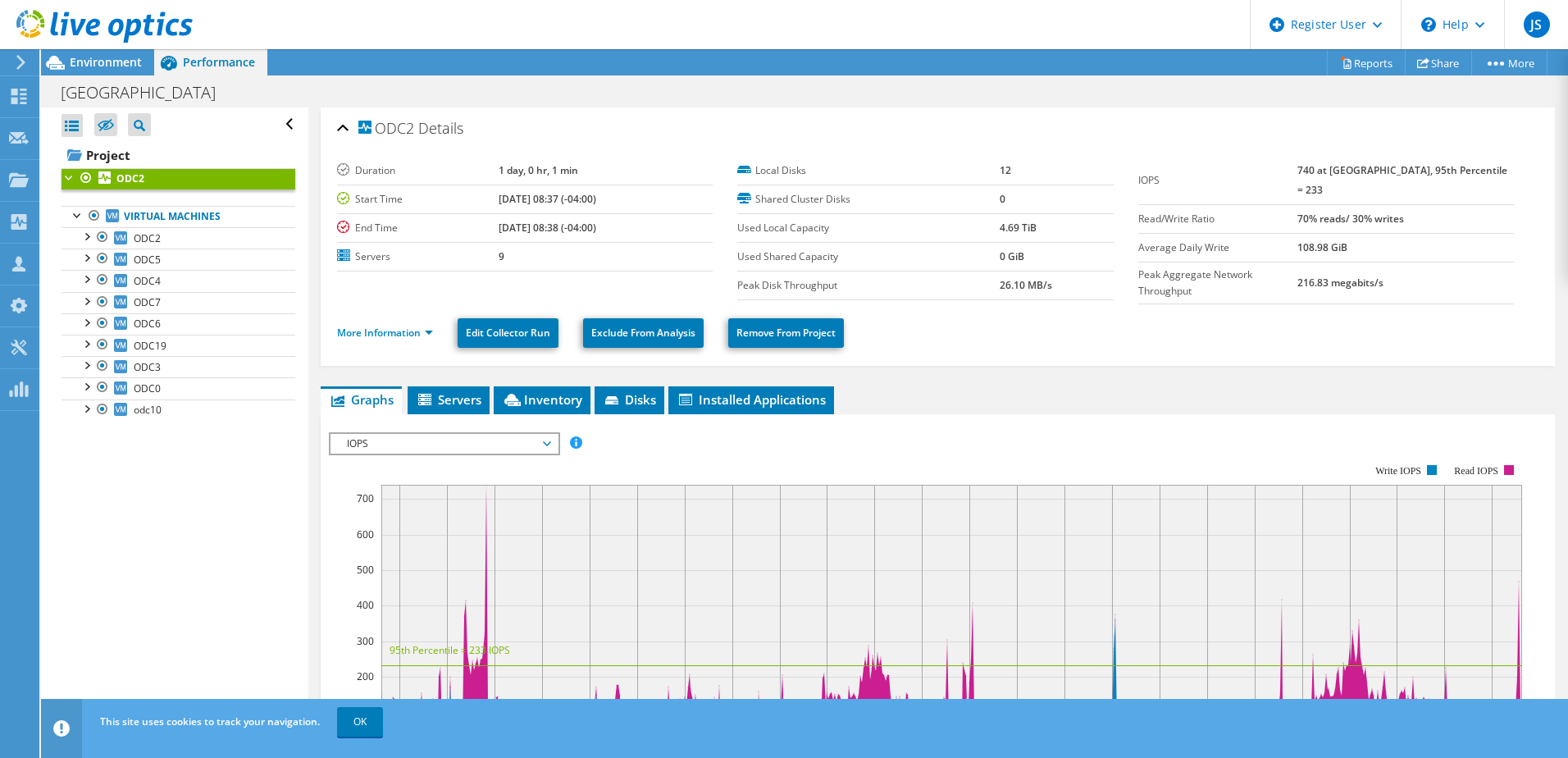
click at [69, 175] on div at bounding box center [70, 176] width 17 height 17
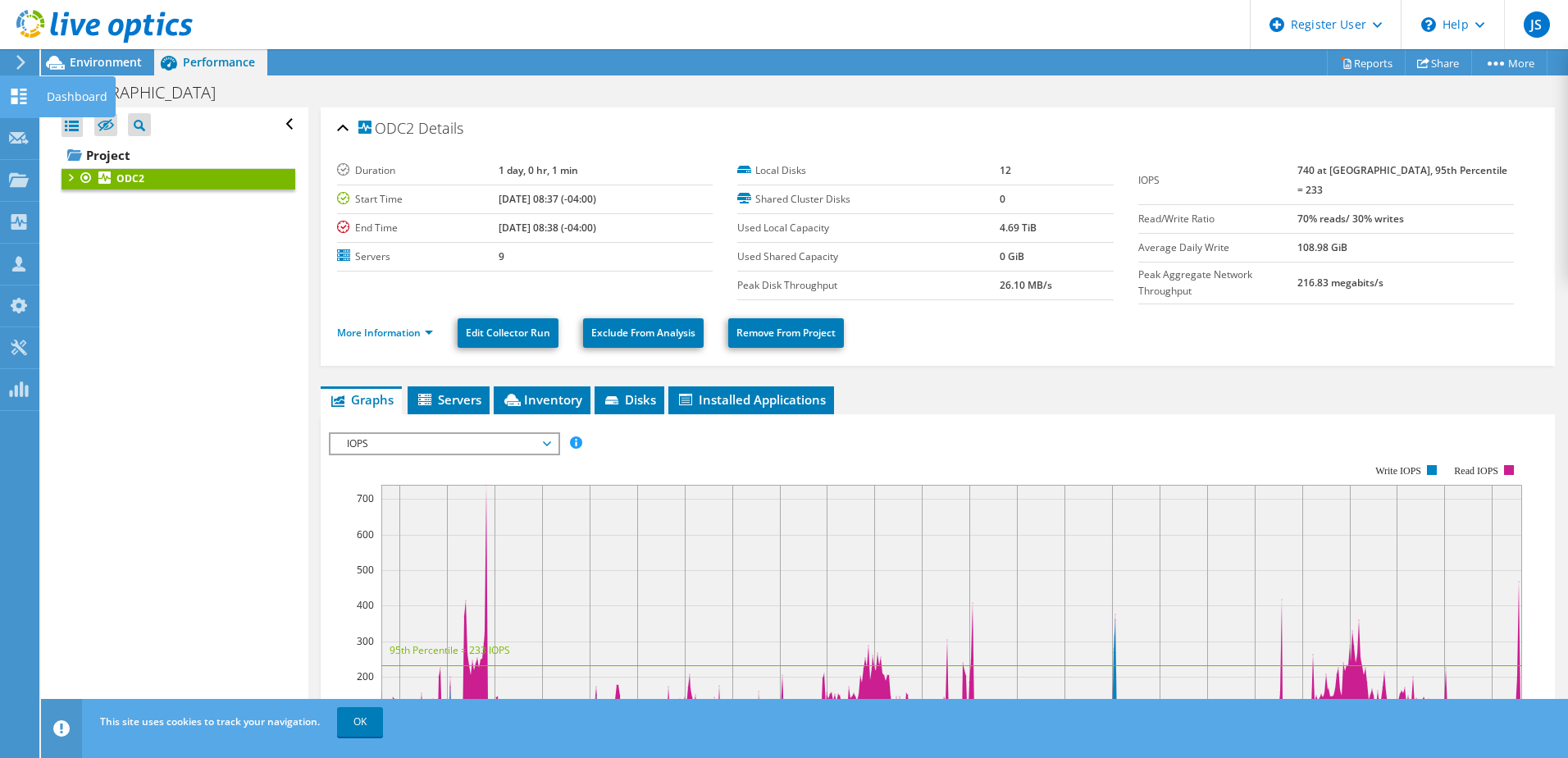
click at [56, 96] on div "Dashboard" at bounding box center [78, 97] width 78 height 41
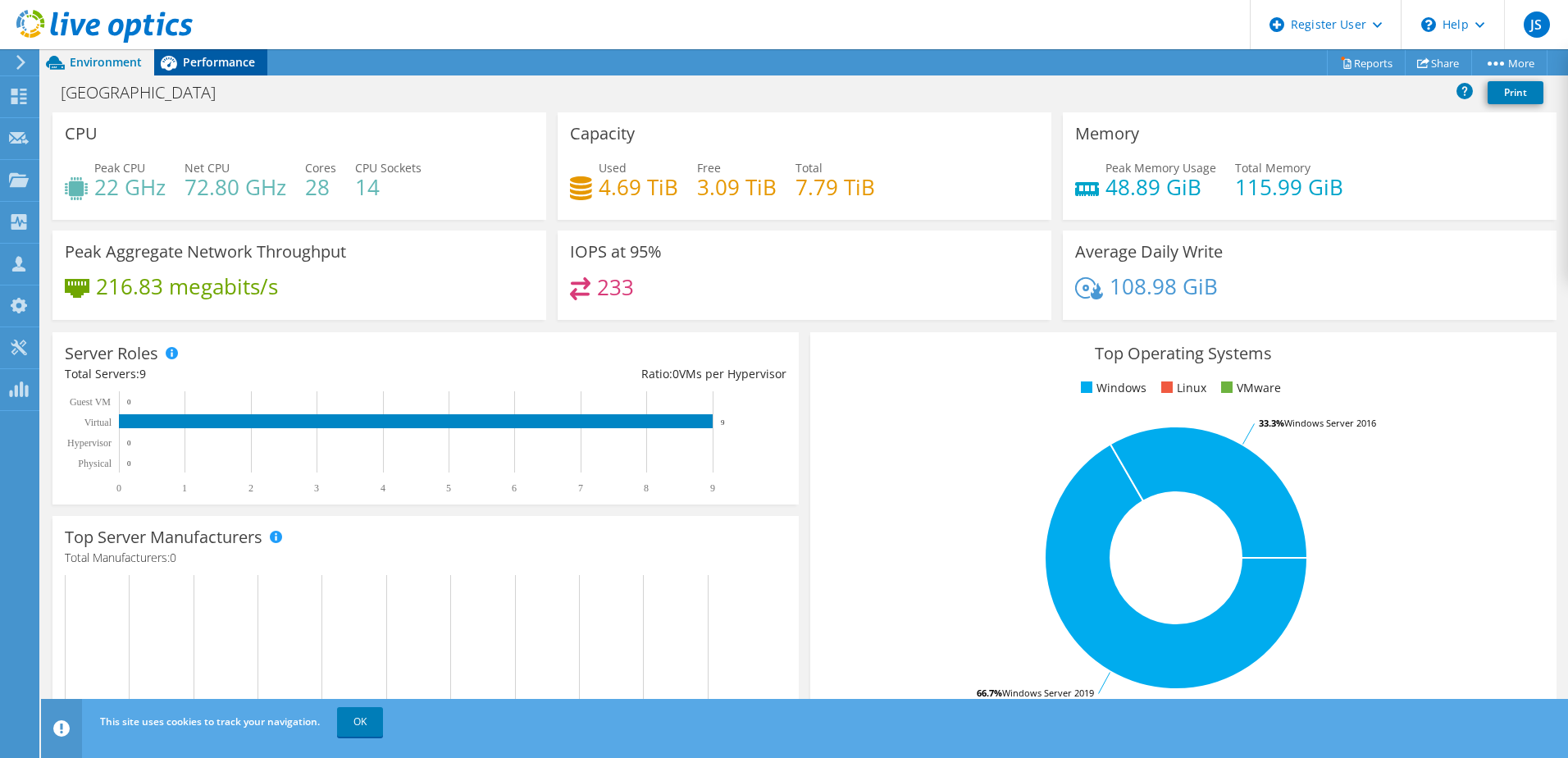
click at [225, 65] on span "Performance" at bounding box center [219, 62] width 72 height 16
